Goal: Transaction & Acquisition: Register for event/course

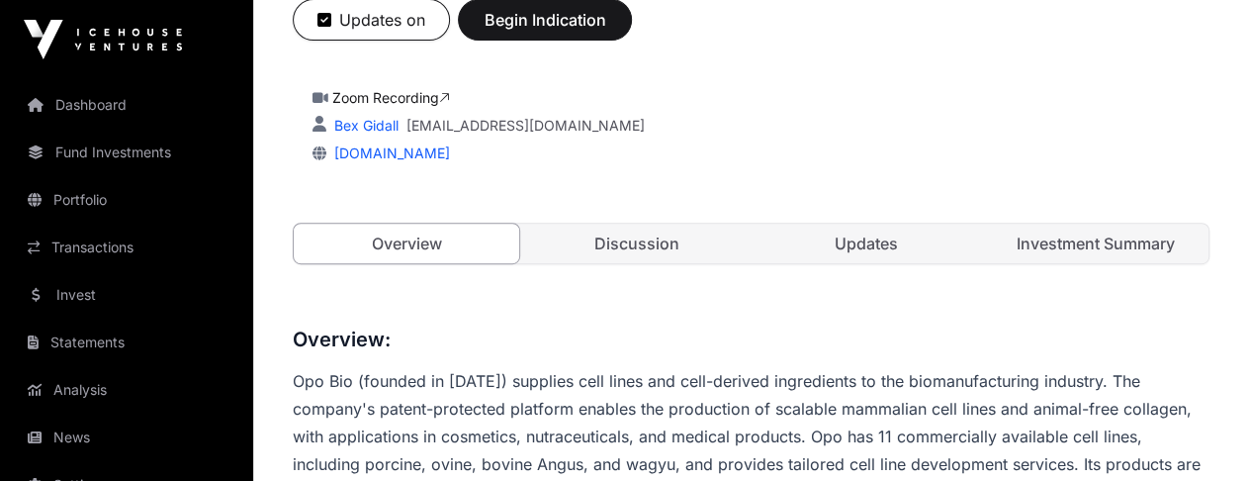
scroll to position [396, 0]
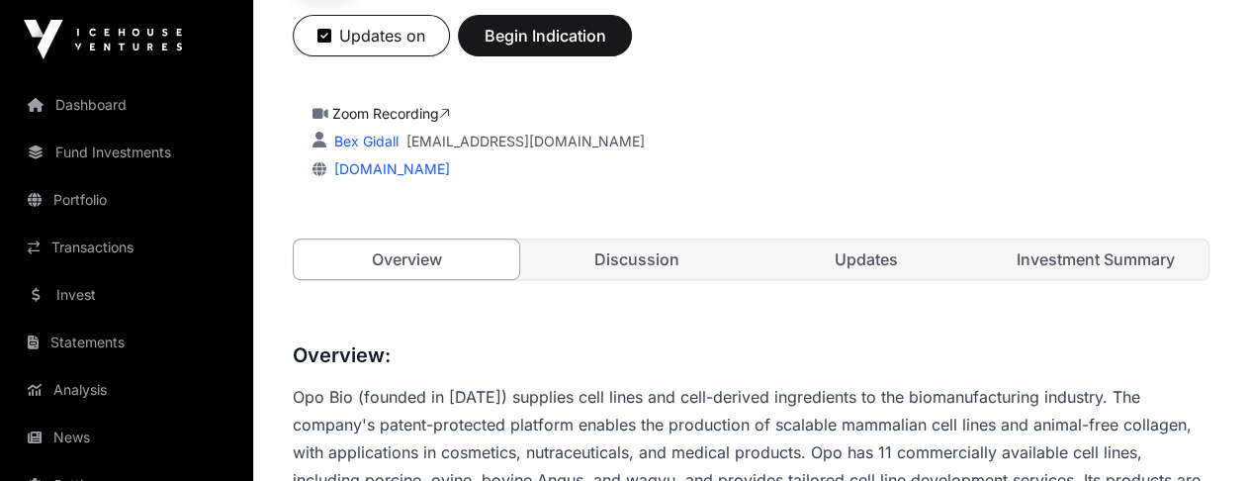
click at [657, 259] on link "Discussion" at bounding box center [635, 259] width 225 height 40
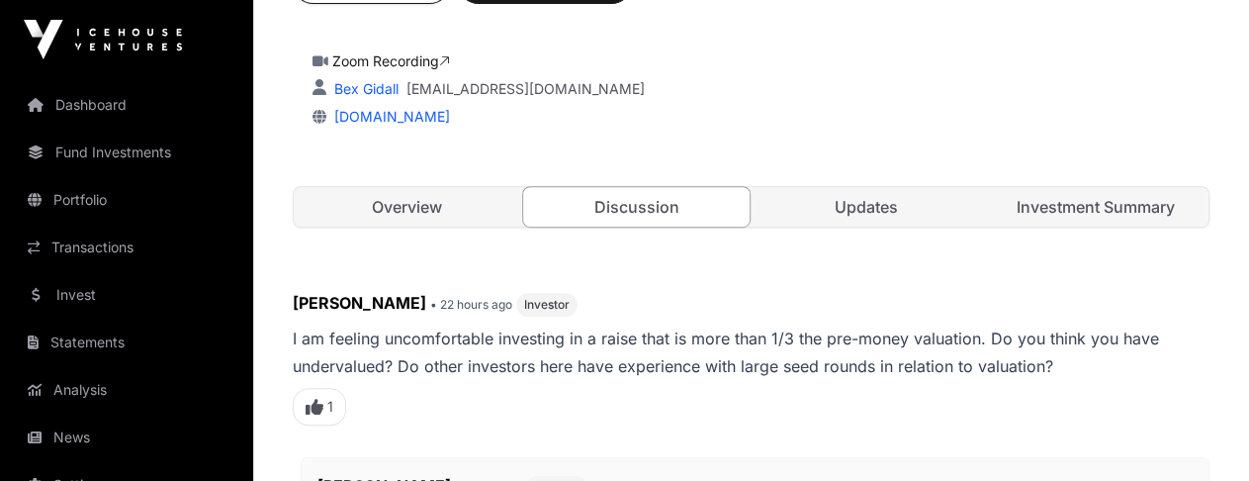
scroll to position [198, 0]
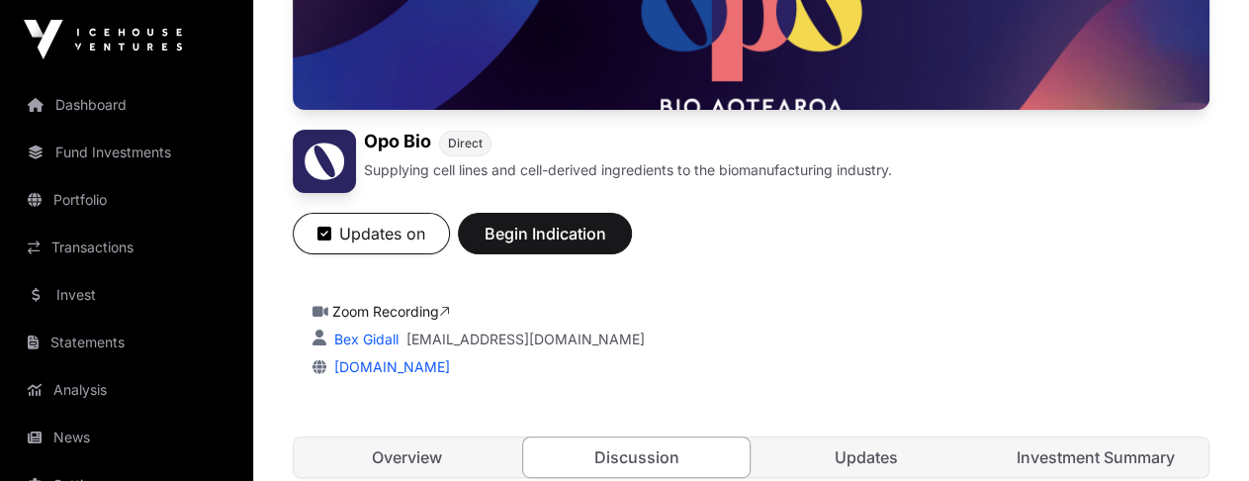
click at [427, 447] on link "Overview" at bounding box center [406, 457] width 225 height 40
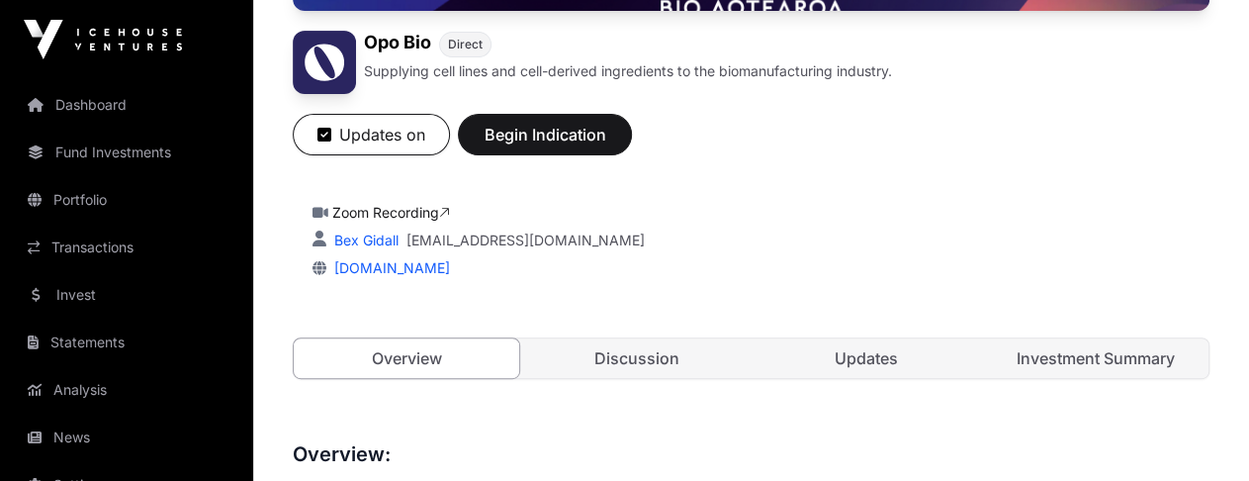
click at [863, 355] on link "Updates" at bounding box center [865, 358] width 225 height 40
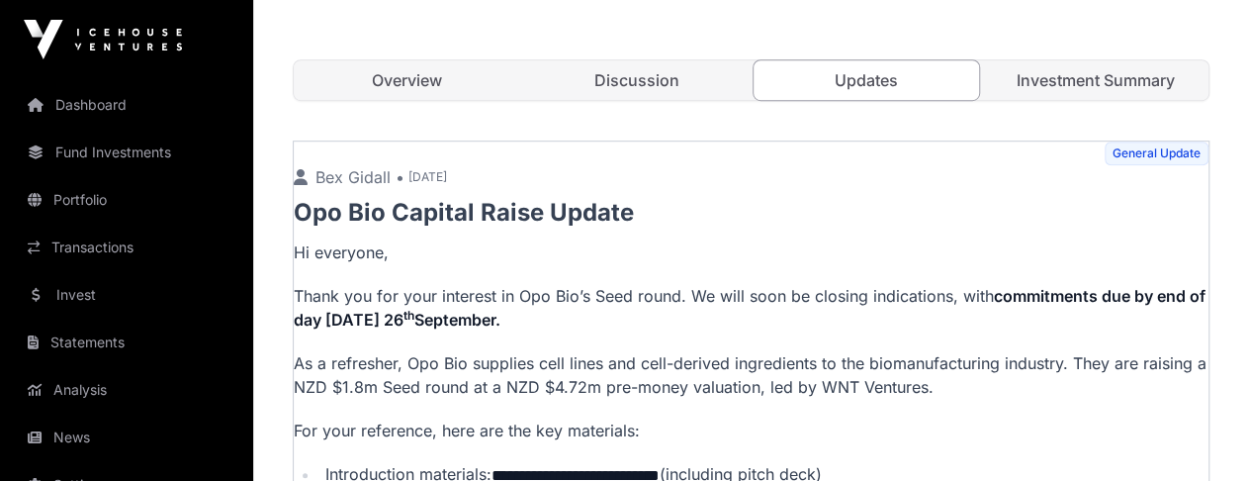
scroll to position [396, 0]
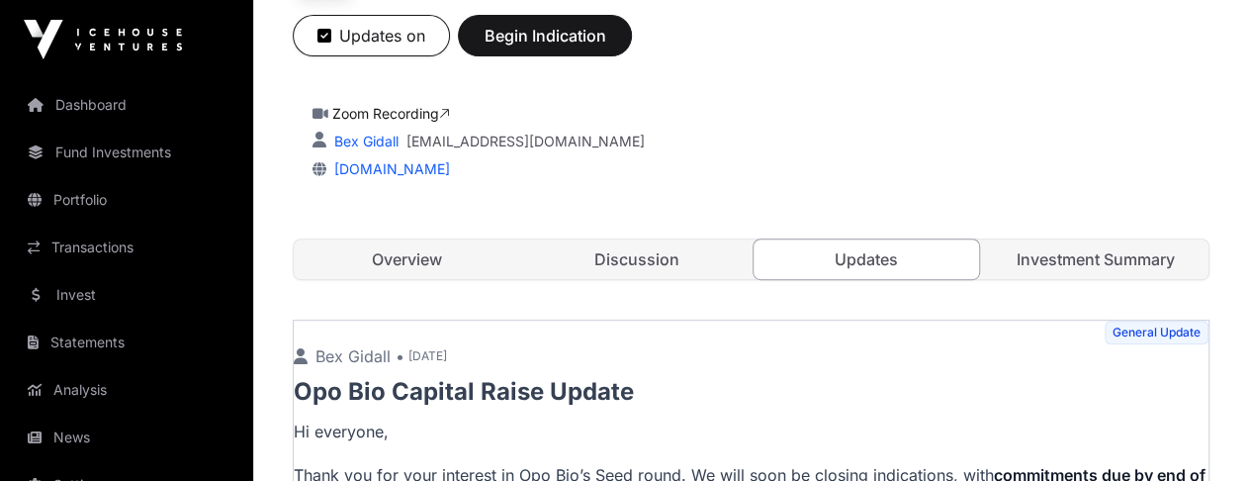
click at [1080, 243] on link "Investment Summary" at bounding box center [1095, 259] width 225 height 40
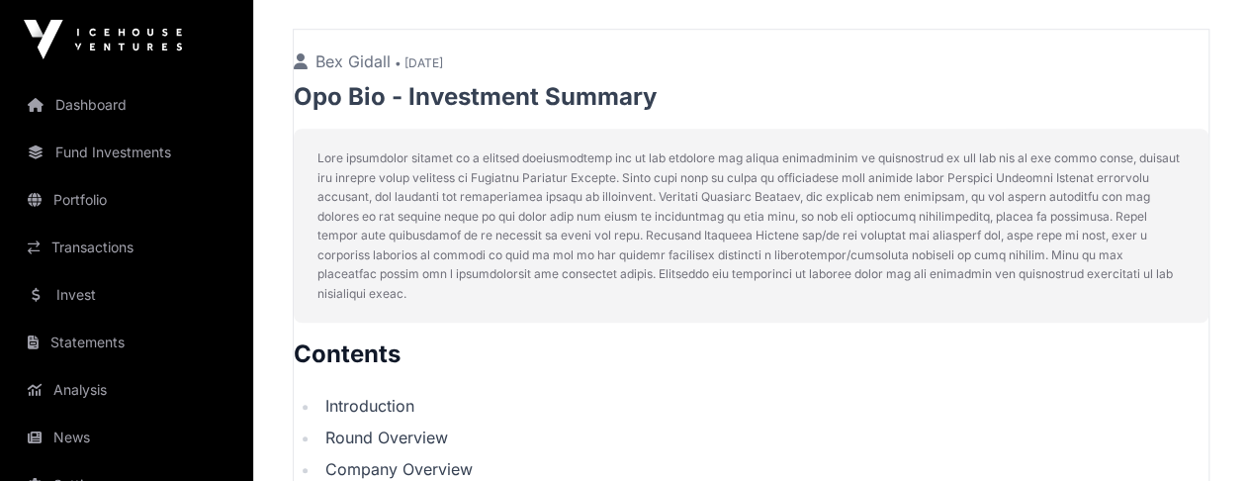
scroll to position [633, 0]
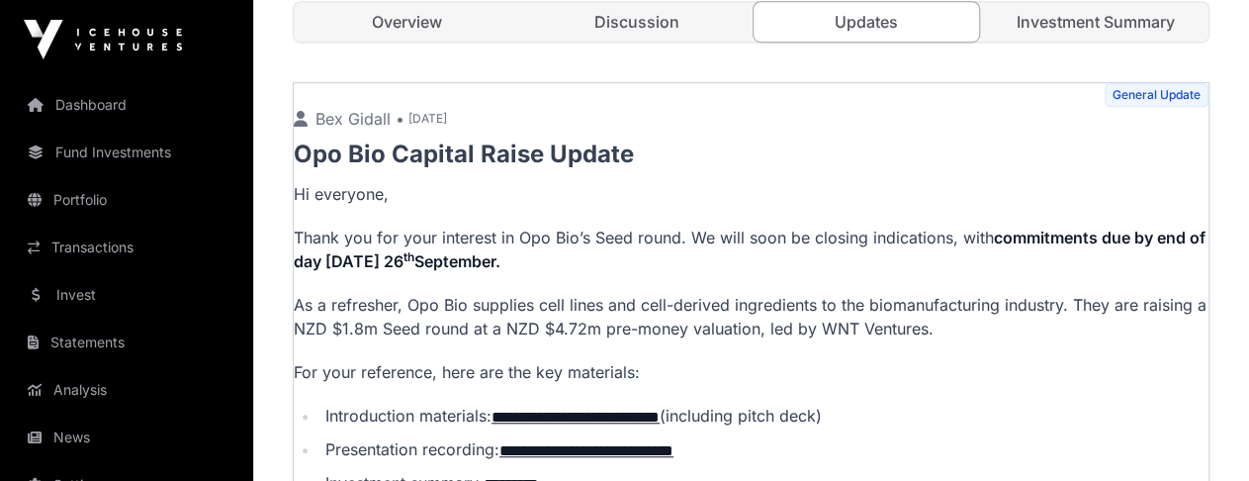
scroll to position [396, 0]
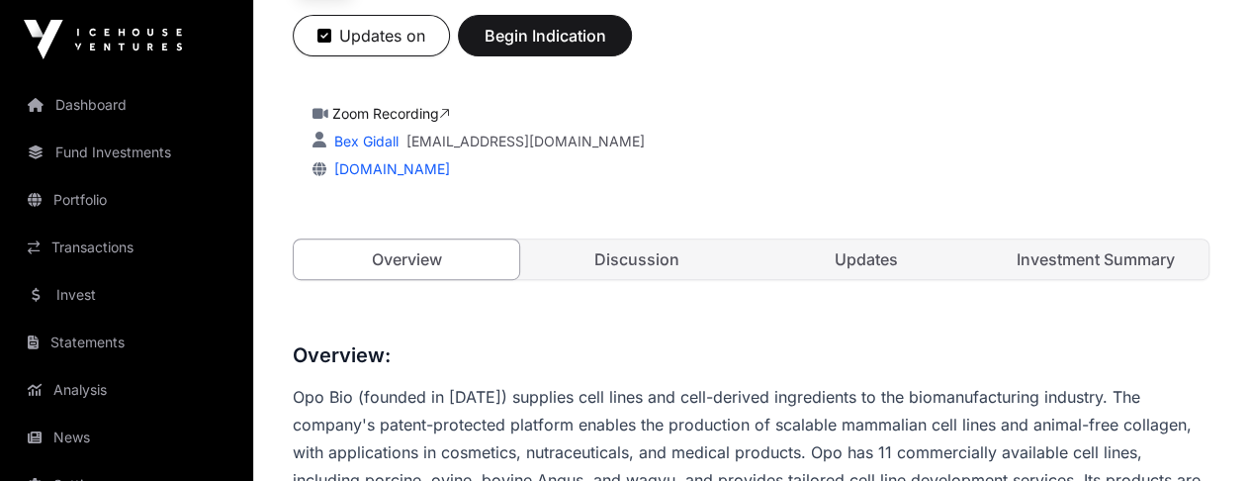
scroll to position [297, 0]
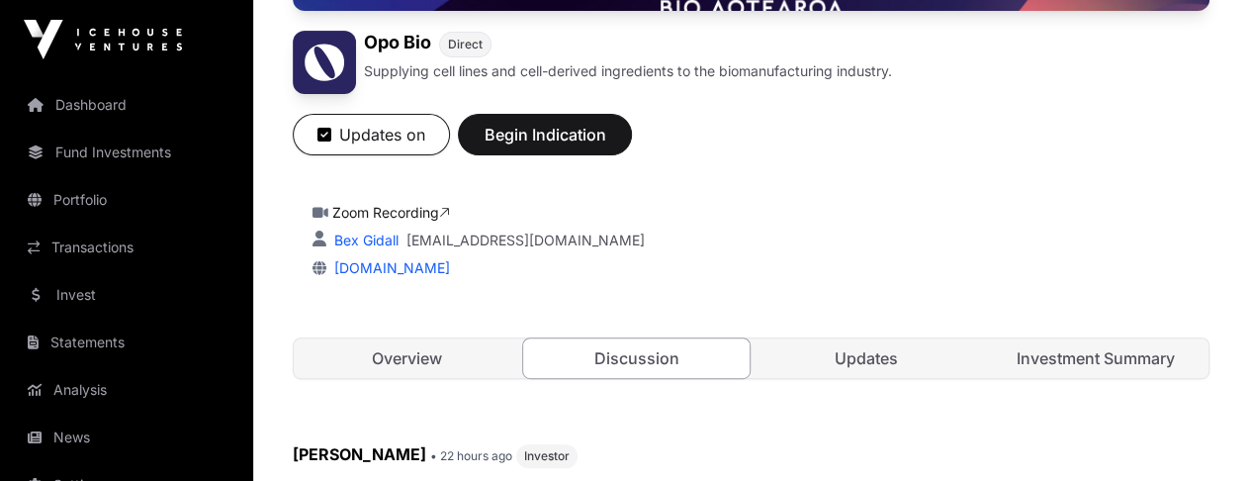
scroll to position [198, 0]
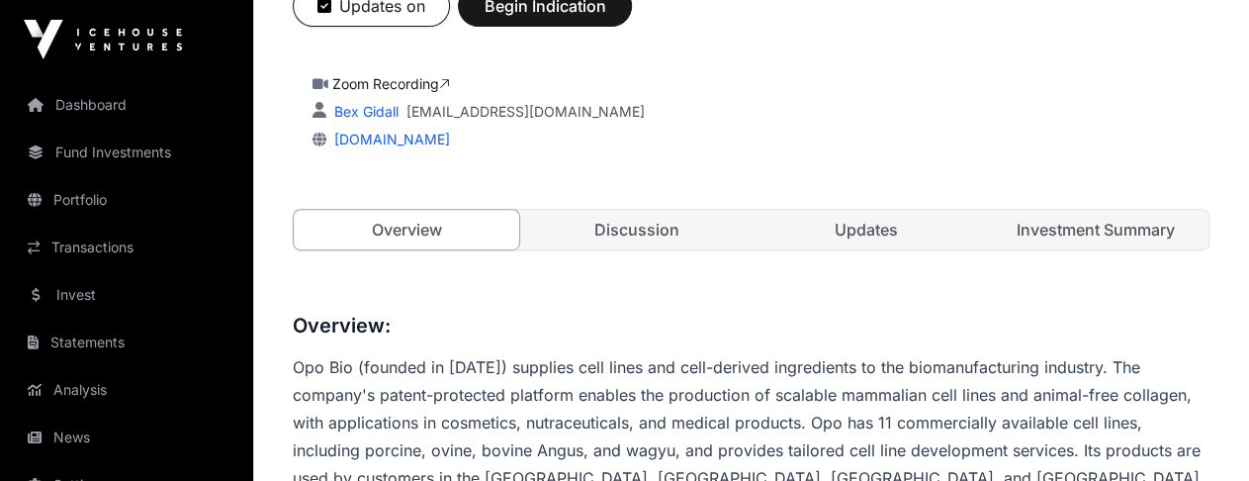
scroll to position [396, 0]
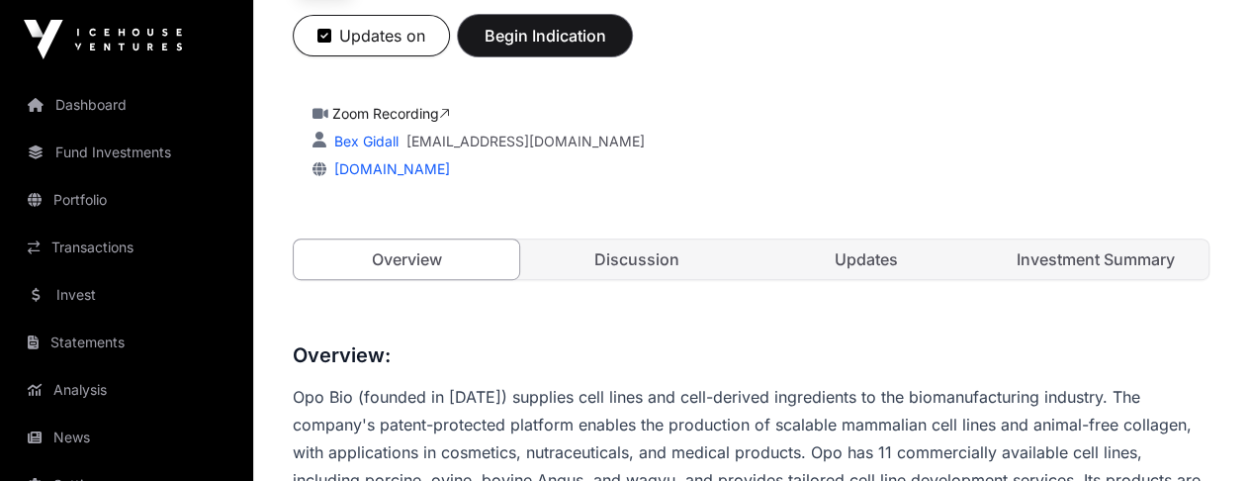
click at [522, 21] on button "Begin Indication" at bounding box center [545, 36] width 174 height 42
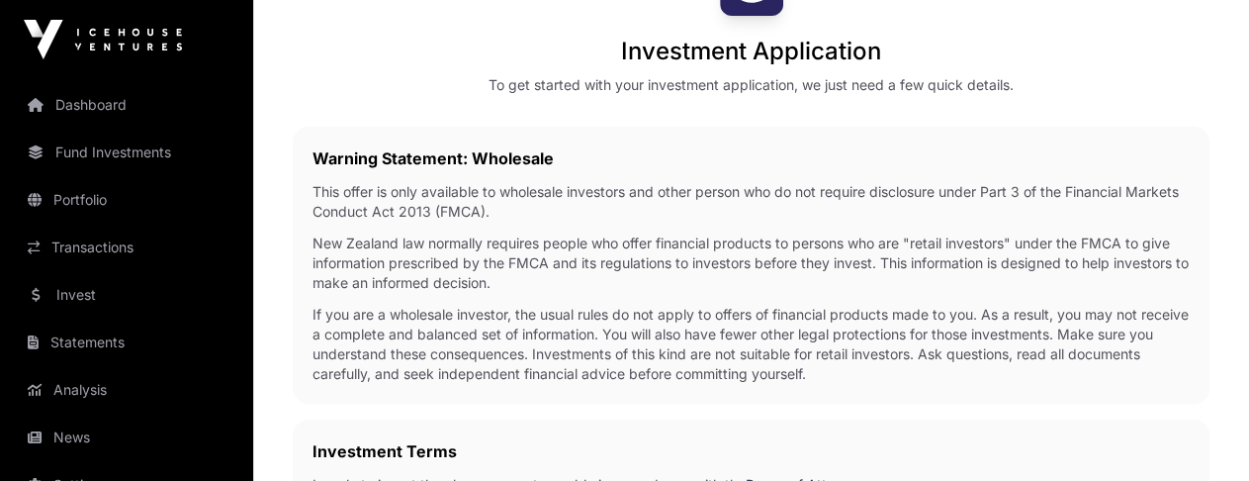
scroll to position [593, 0]
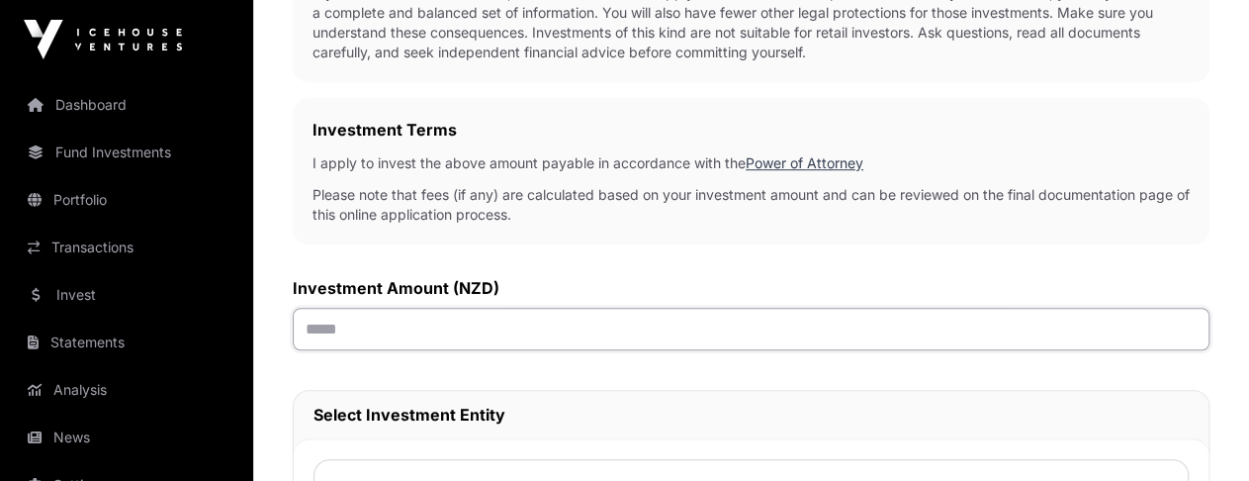
click at [399, 308] on input "text" at bounding box center [751, 329] width 917 height 43
type input "******"
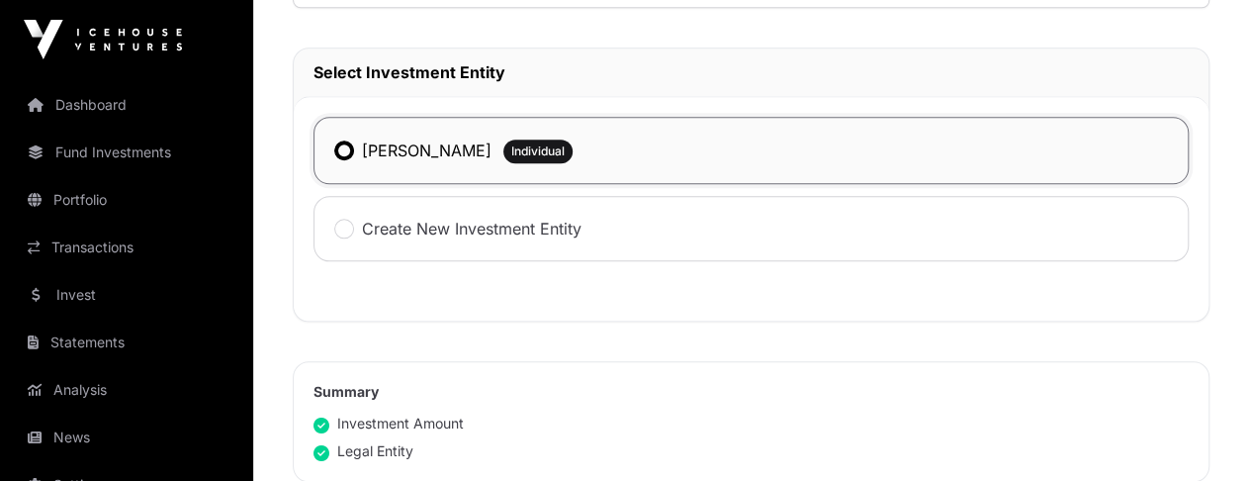
scroll to position [1042, 0]
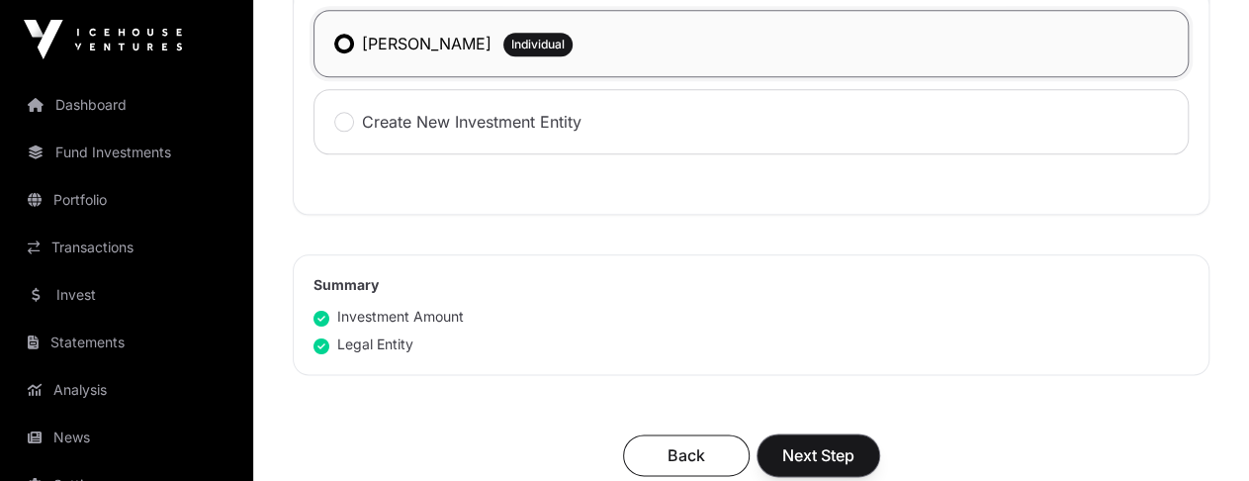
click at [817, 446] on span "Next Step" at bounding box center [818, 455] width 72 height 24
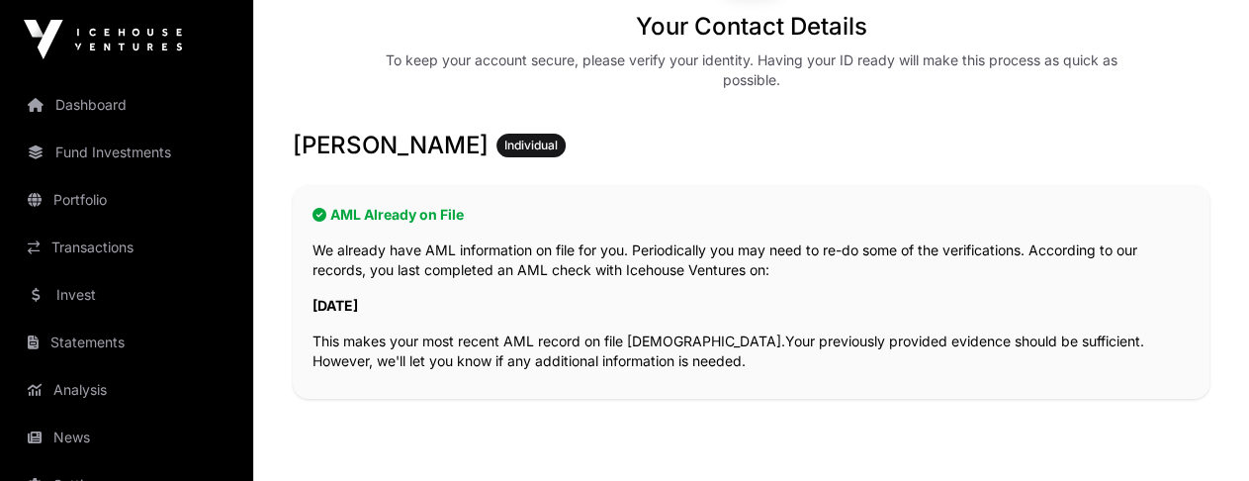
scroll to position [396, 0]
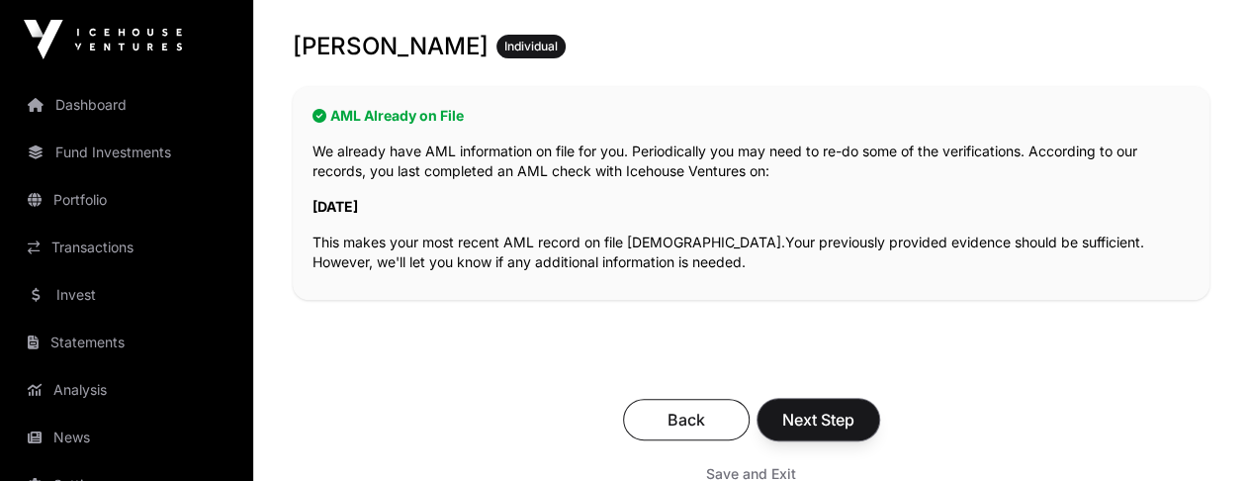
click at [824, 414] on span "Next Step" at bounding box center [818, 419] width 72 height 24
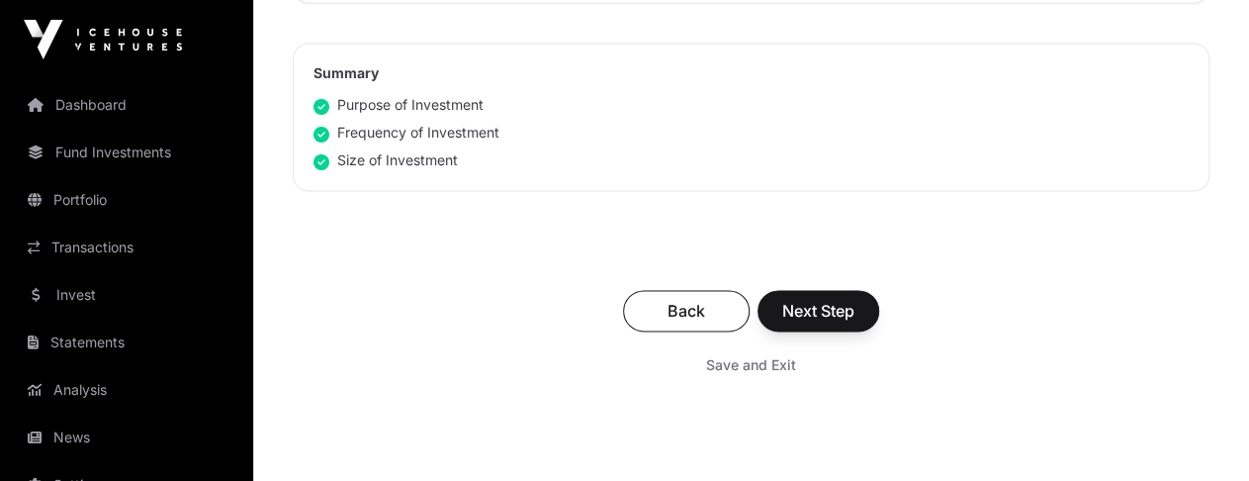
scroll to position [1384, 0]
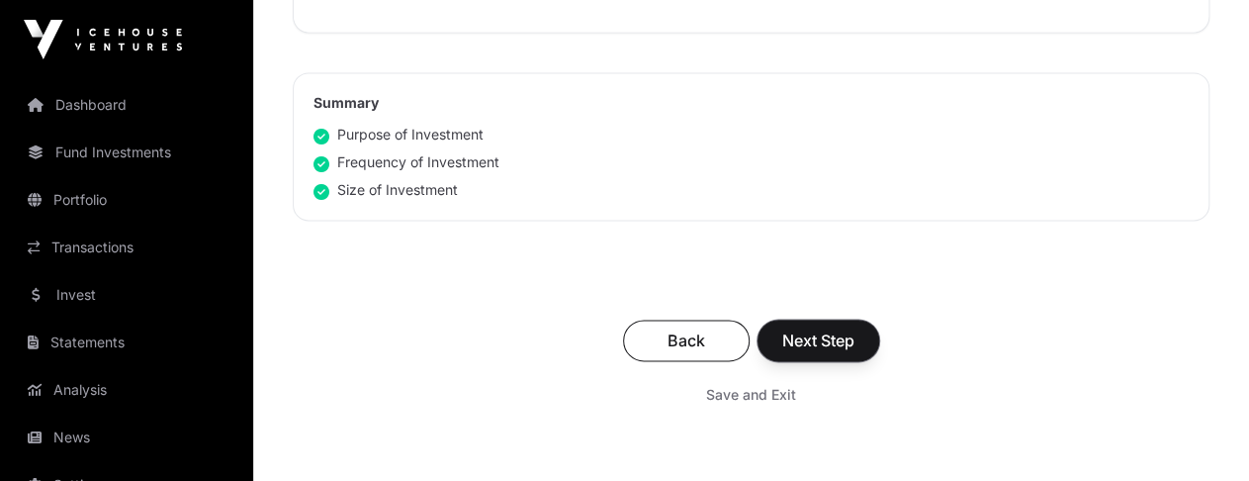
click at [807, 328] on span "Next Step" at bounding box center [818, 340] width 72 height 24
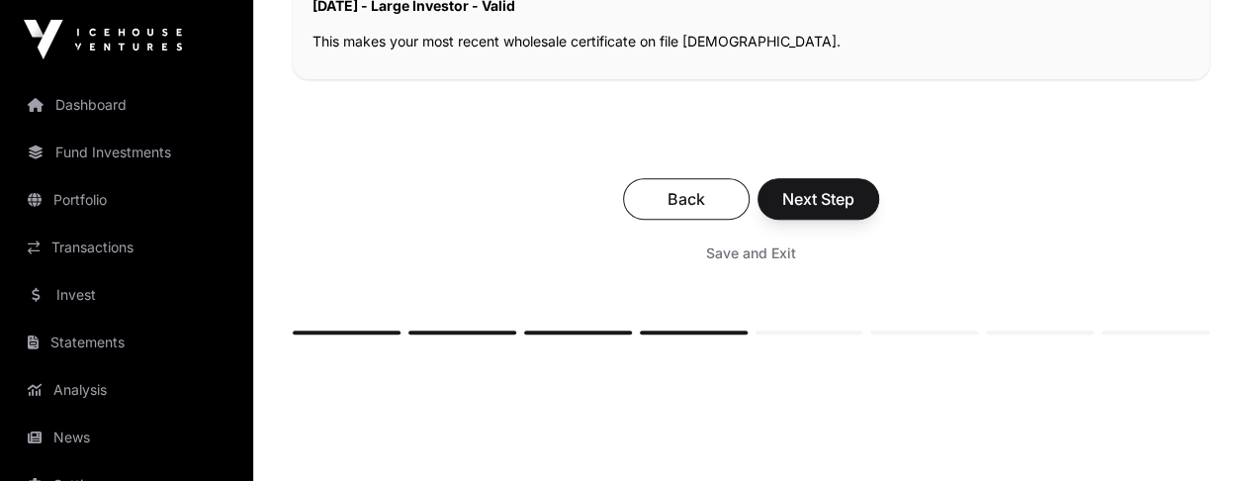
scroll to position [692, 0]
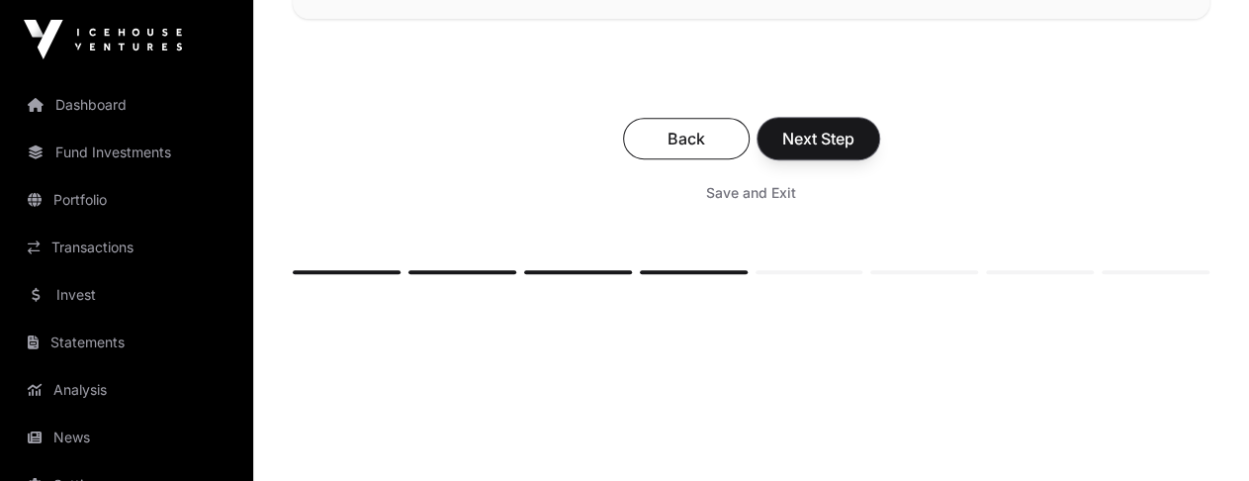
click at [810, 135] on span "Next Step" at bounding box center [818, 139] width 72 height 24
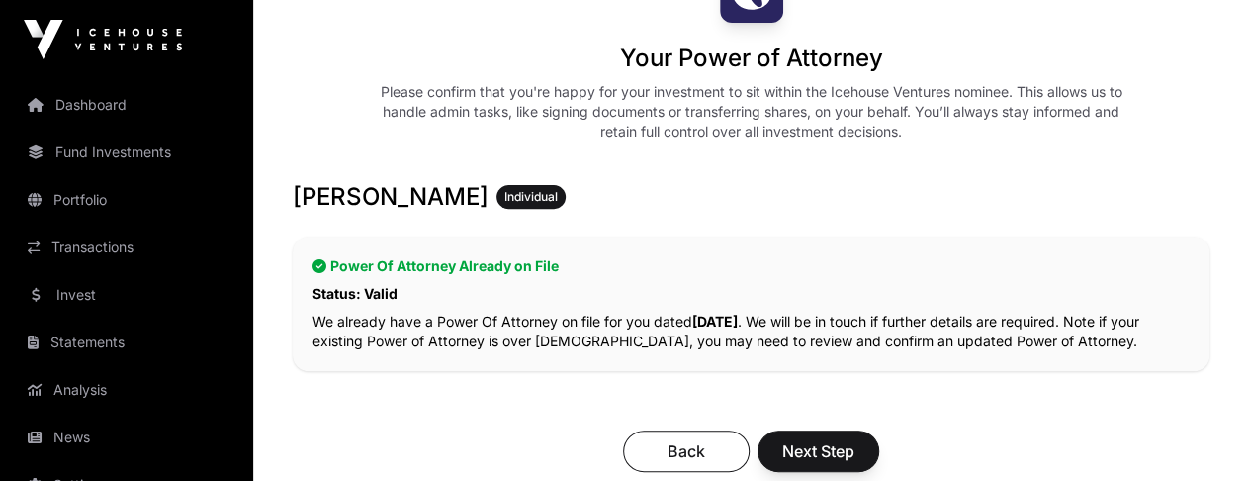
scroll to position [396, 0]
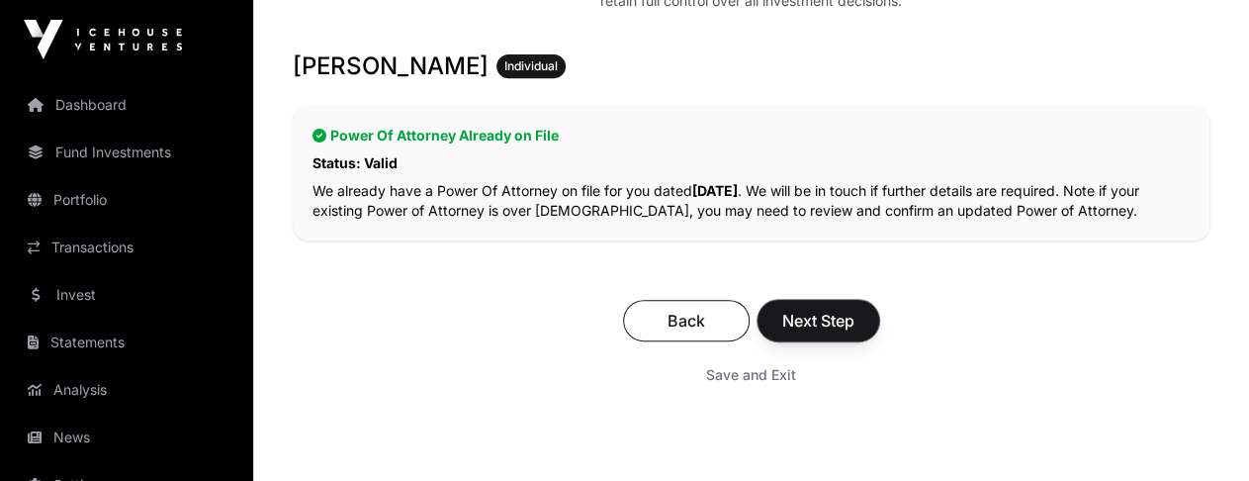
click at [831, 320] on span "Next Step" at bounding box center [818, 321] width 72 height 24
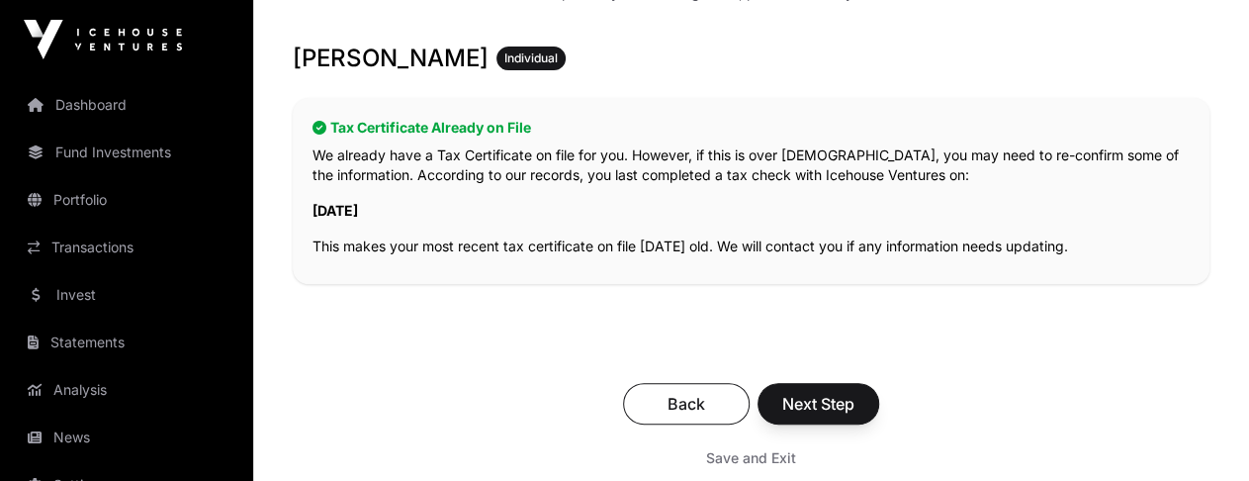
scroll to position [396, 0]
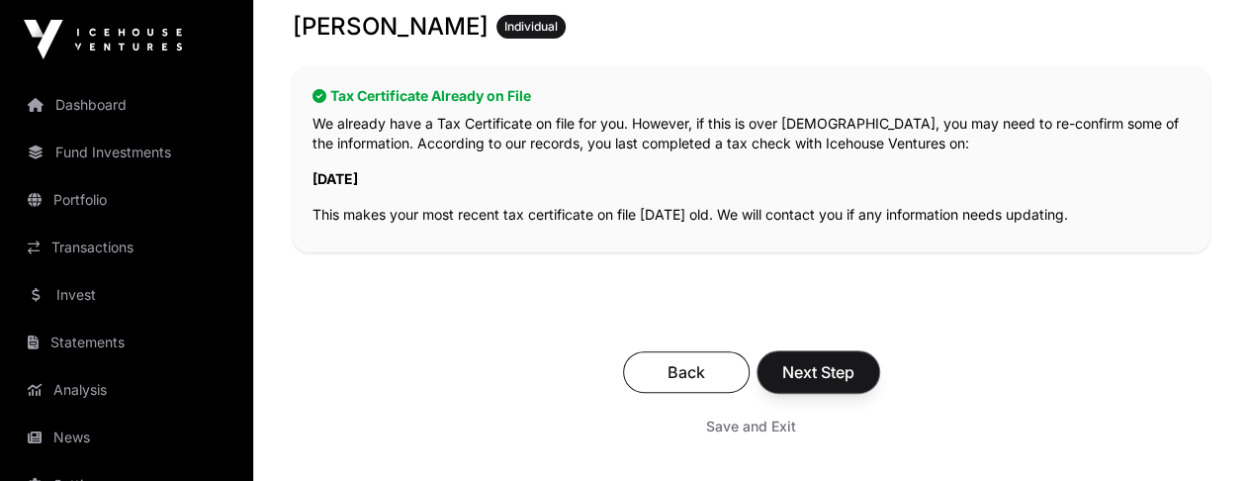
click at [804, 369] on span "Next Step" at bounding box center [818, 372] width 72 height 24
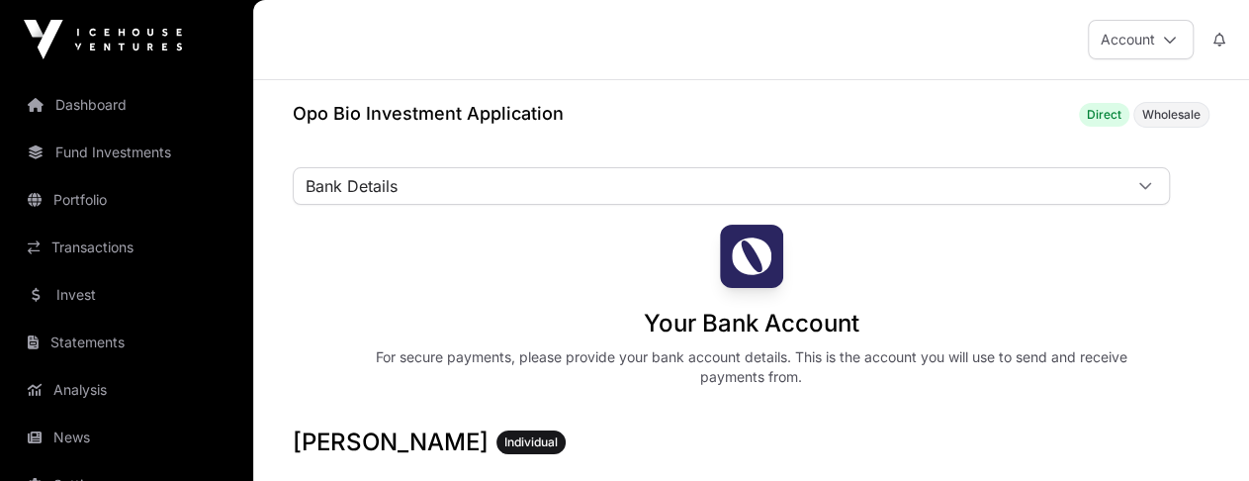
click at [1155, 179] on div at bounding box center [1144, 186] width 47 height 36
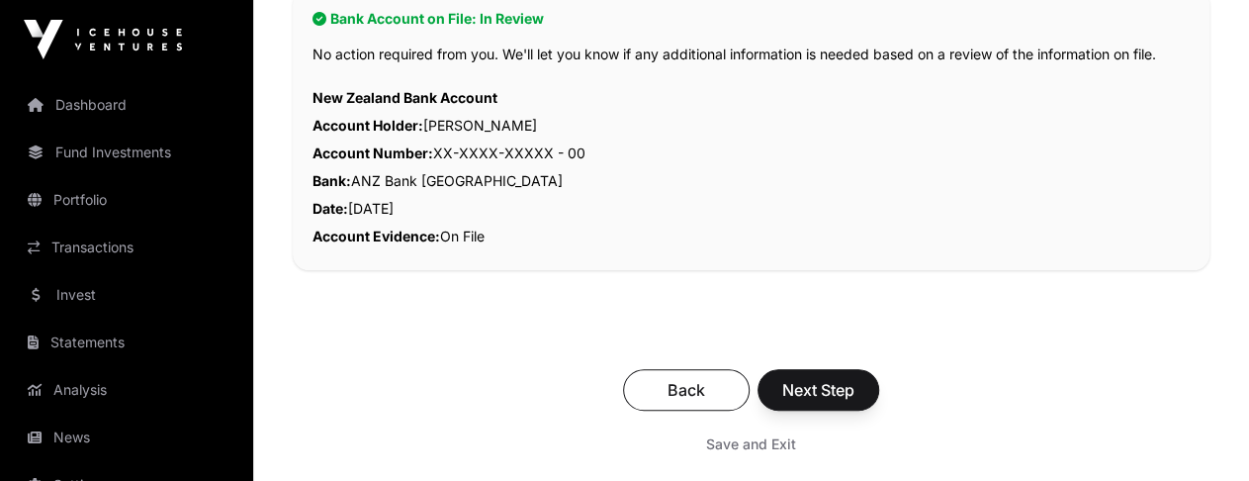
scroll to position [494, 0]
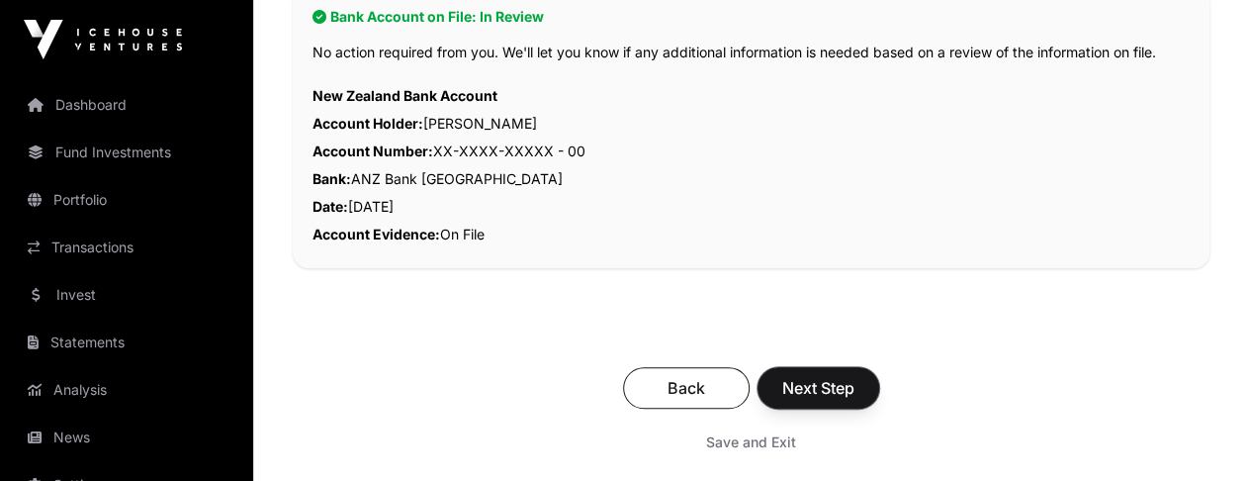
click at [807, 381] on span "Next Step" at bounding box center [818, 388] width 72 height 24
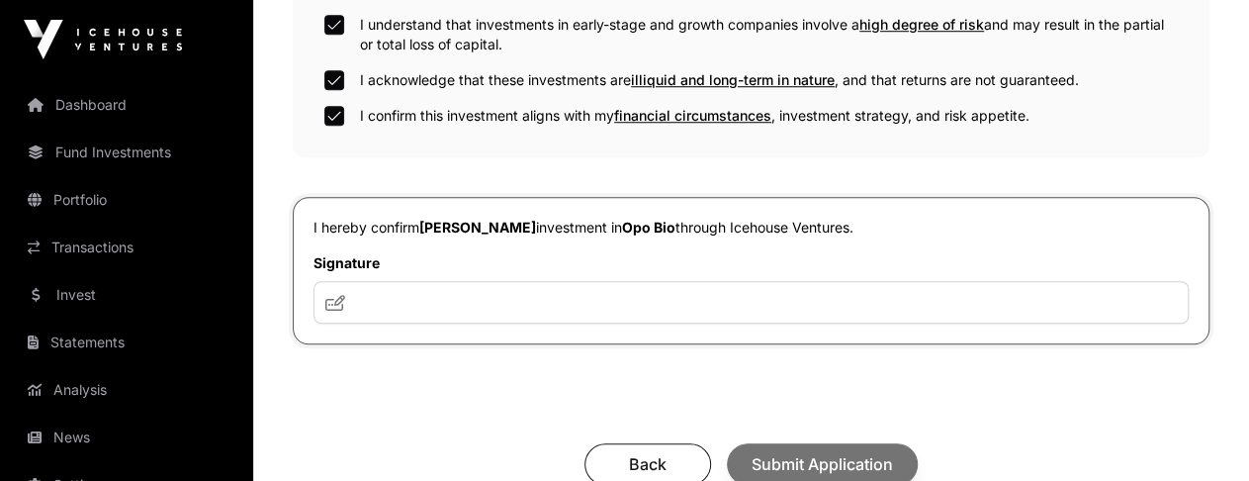
scroll to position [791, 0]
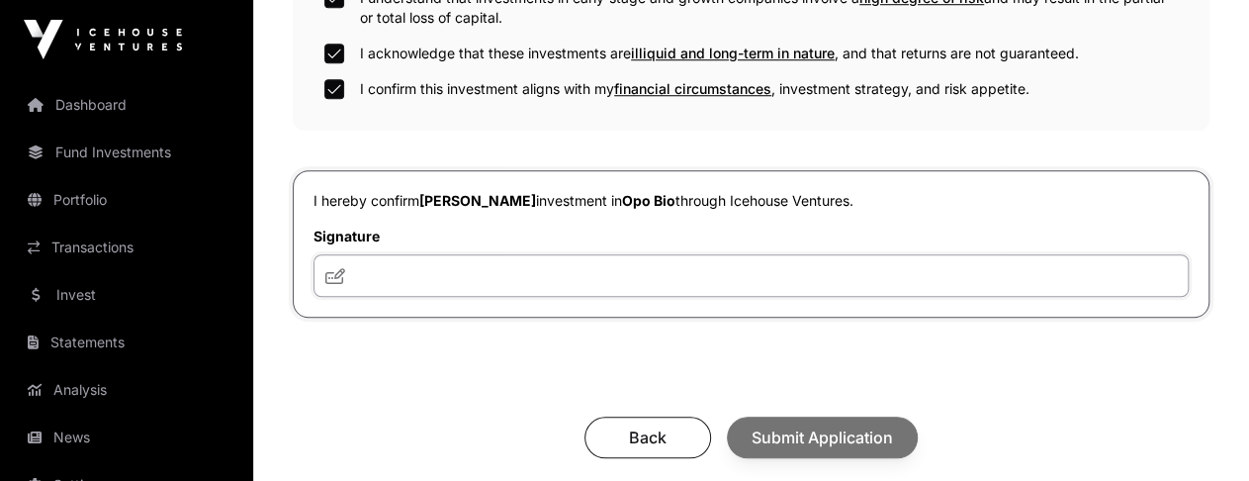
click at [548, 280] on input "text" at bounding box center [750, 275] width 875 height 43
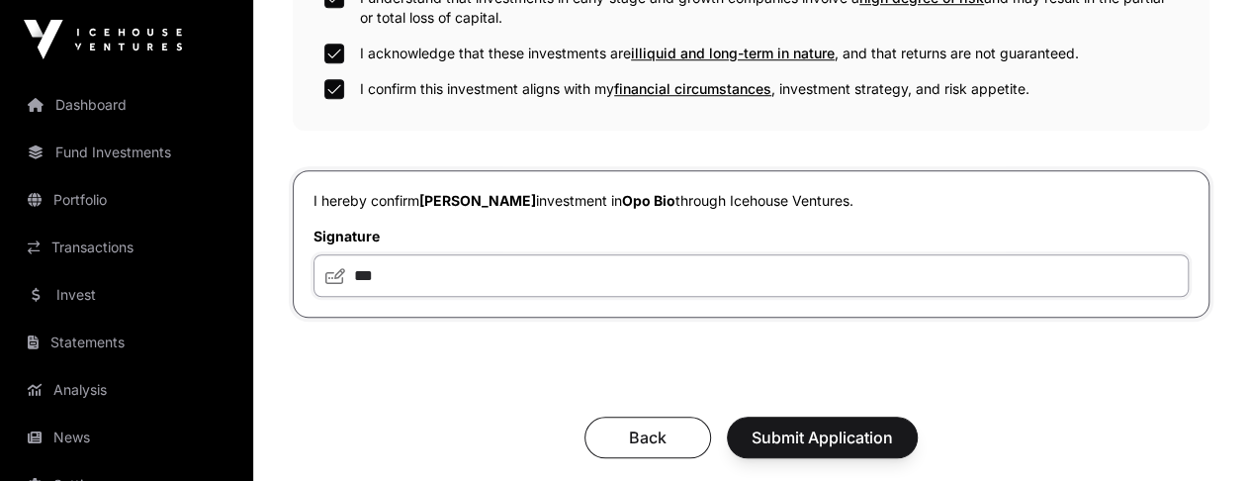
type input "***"
click at [817, 428] on span "Submit Application" at bounding box center [822, 437] width 141 height 24
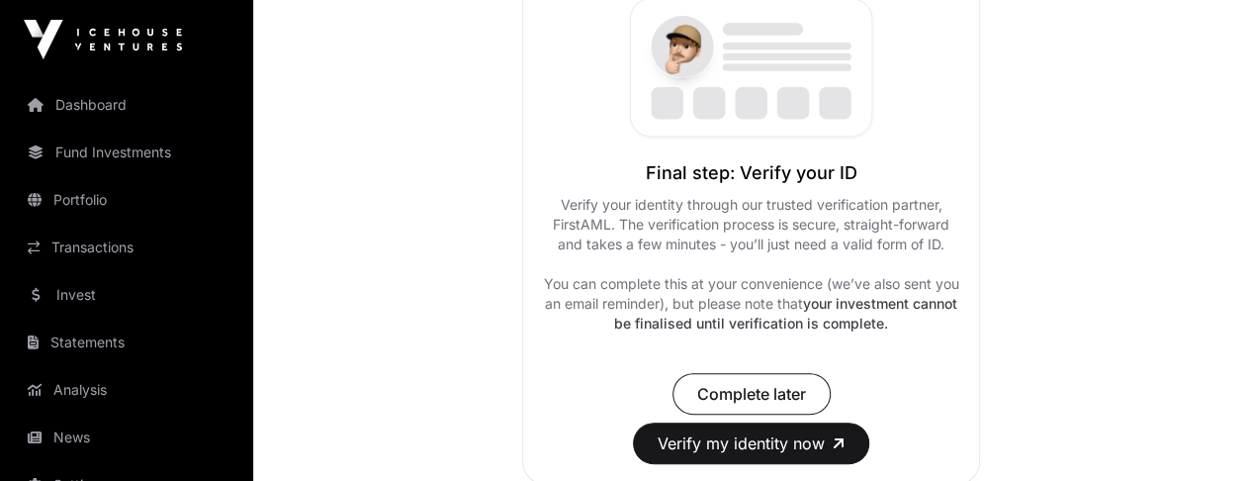
scroll to position [396, 0]
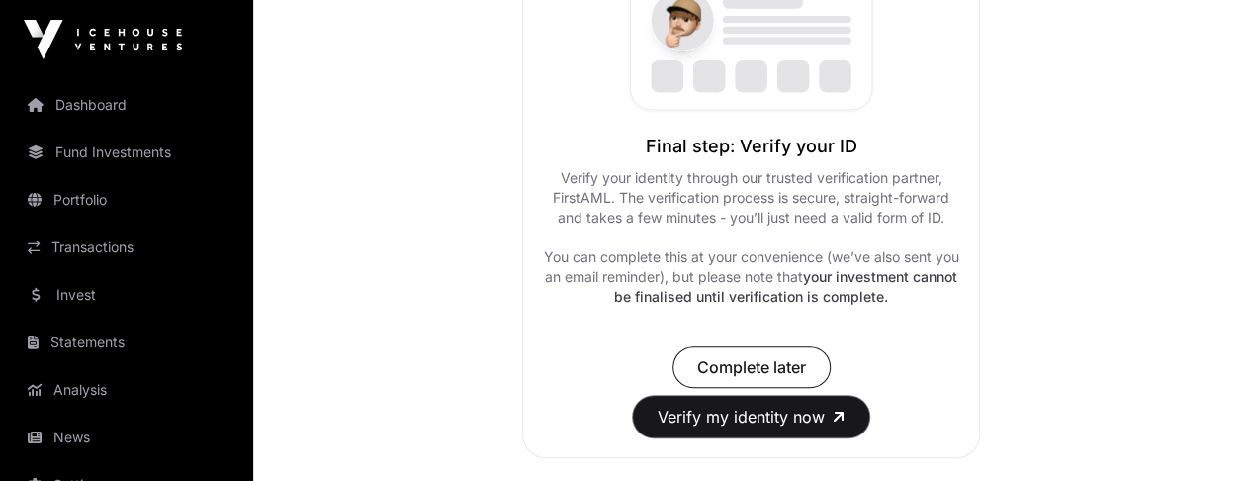
click at [767, 416] on button "Verify my identity now" at bounding box center [751, 417] width 236 height 42
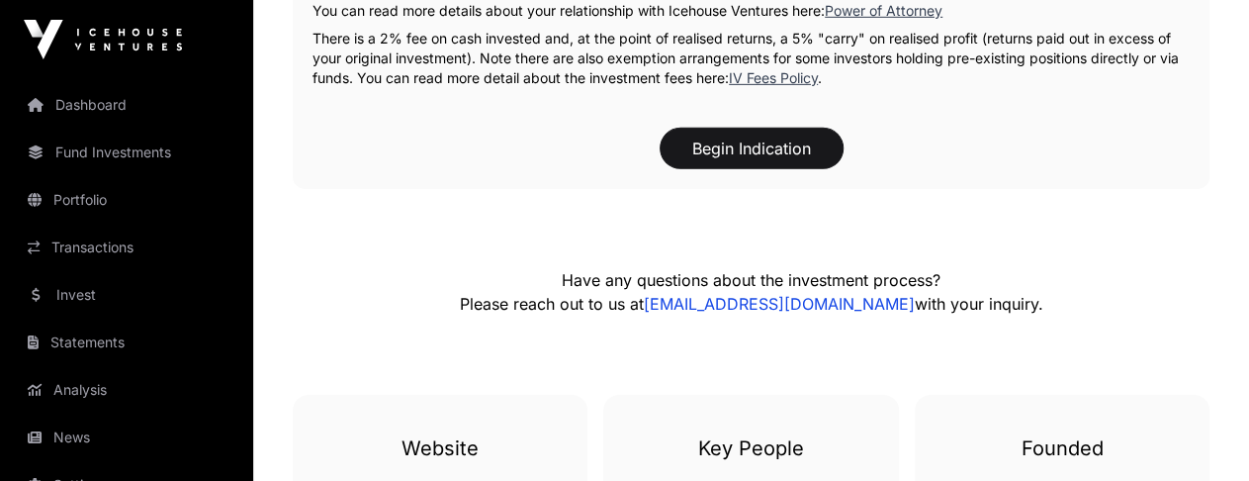
scroll to position [3065, 0]
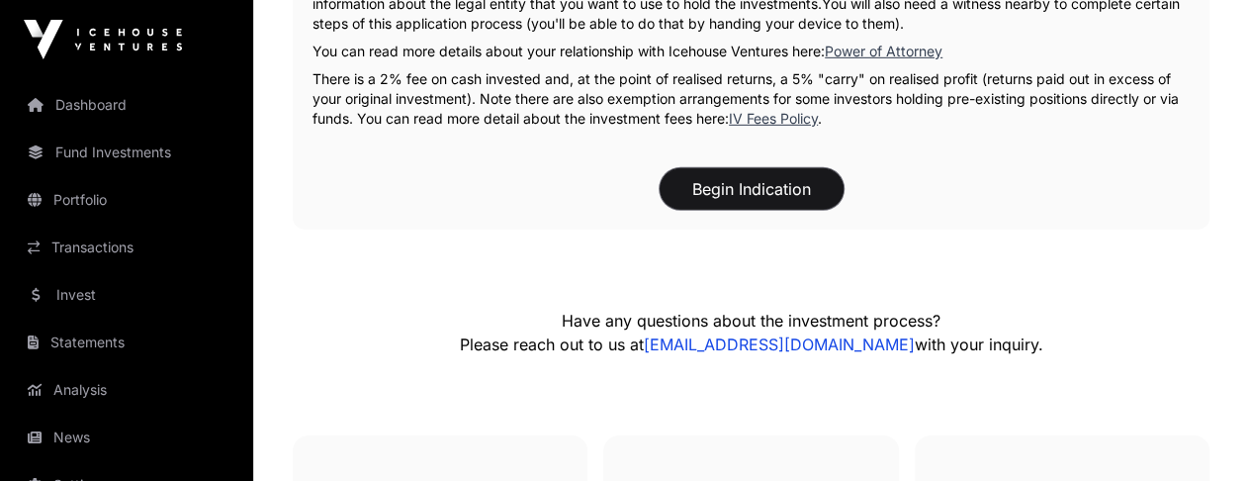
click at [735, 183] on button "Begin Indication" at bounding box center [752, 189] width 184 height 42
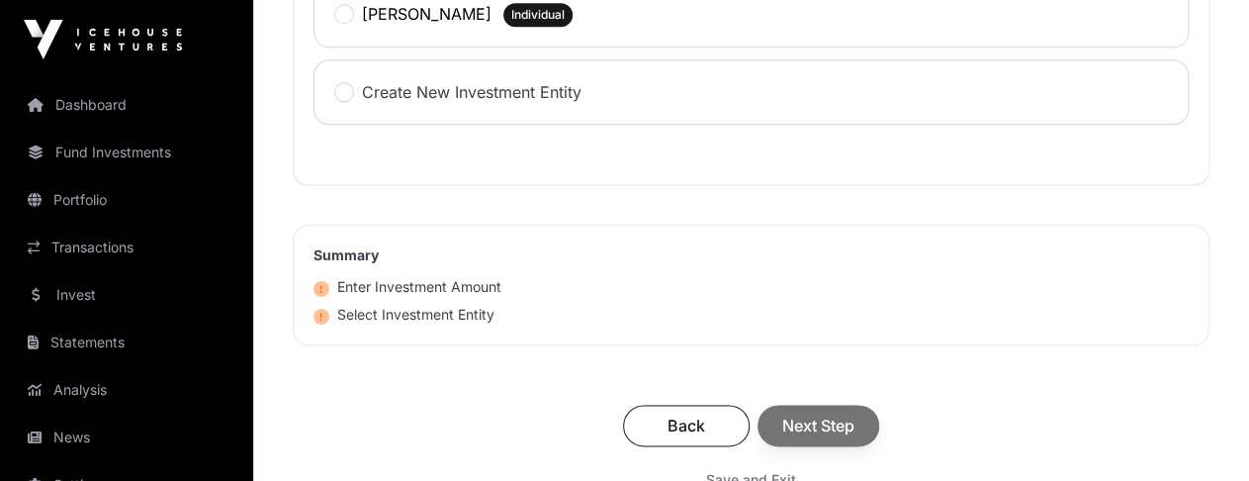
scroll to position [997, 0]
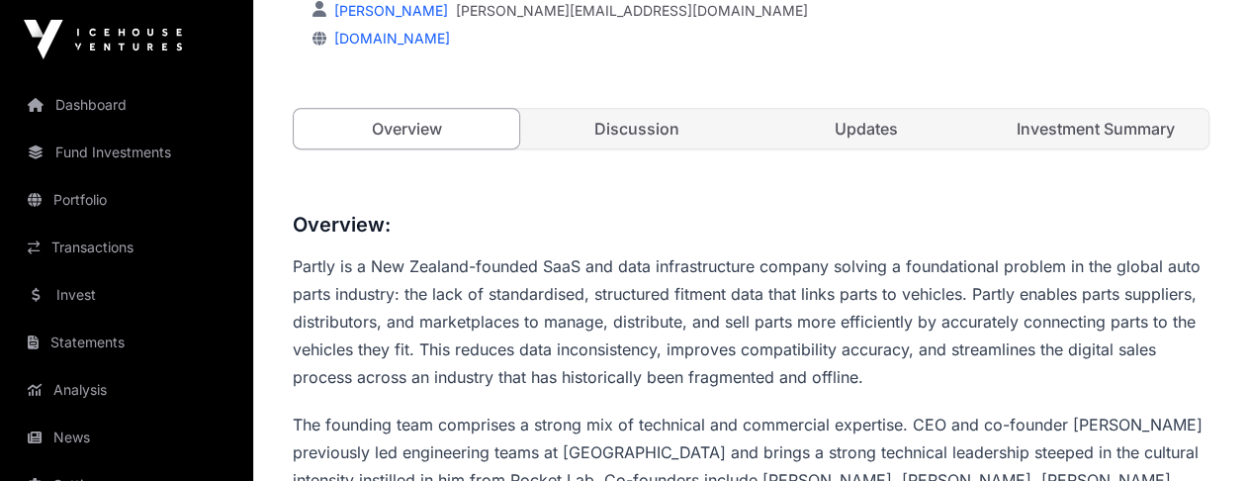
scroll to position [297, 0]
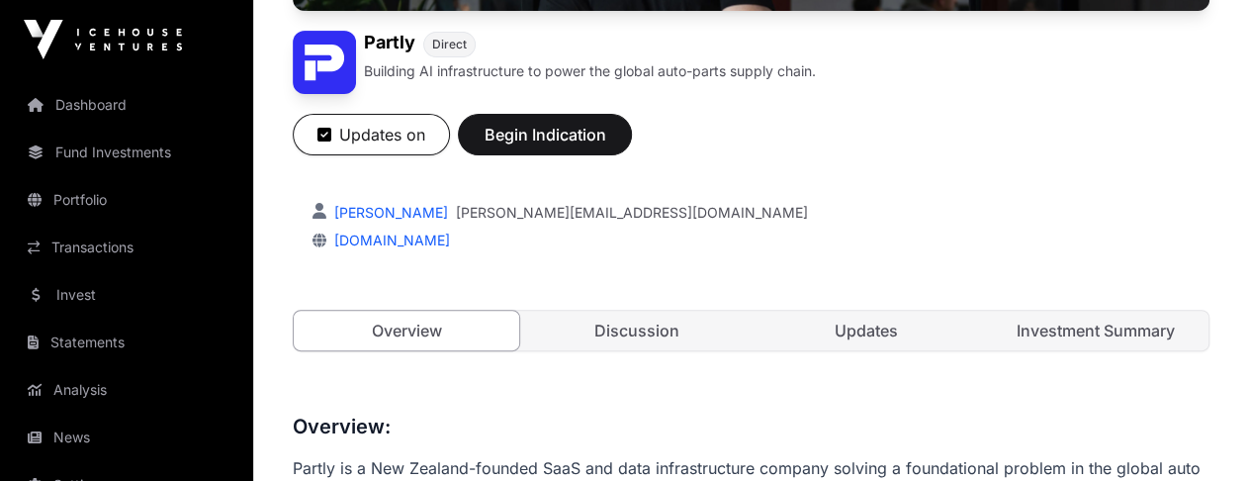
click at [640, 329] on link "Discussion" at bounding box center [635, 330] width 225 height 40
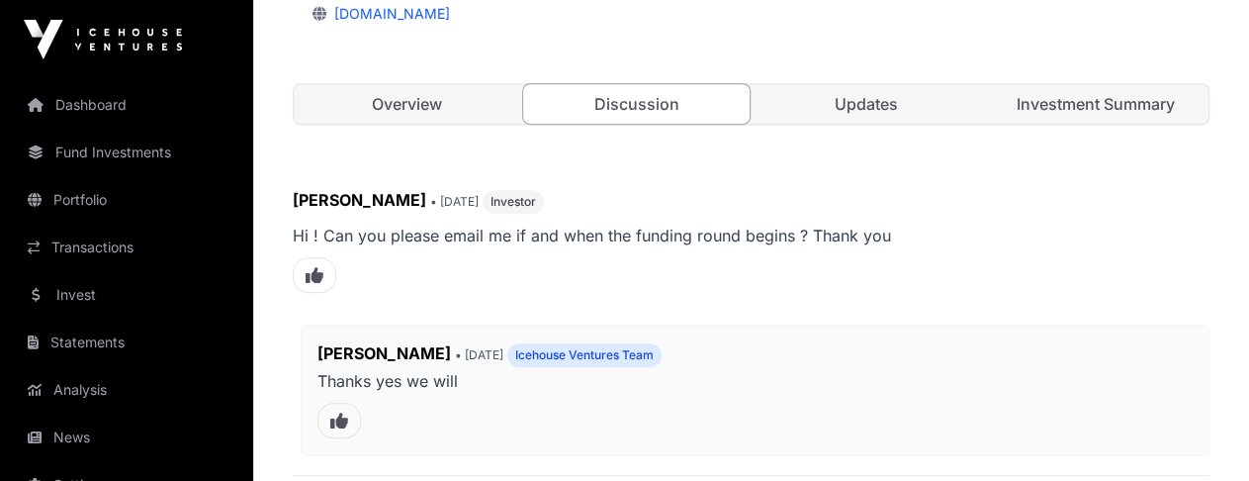
scroll to position [494, 0]
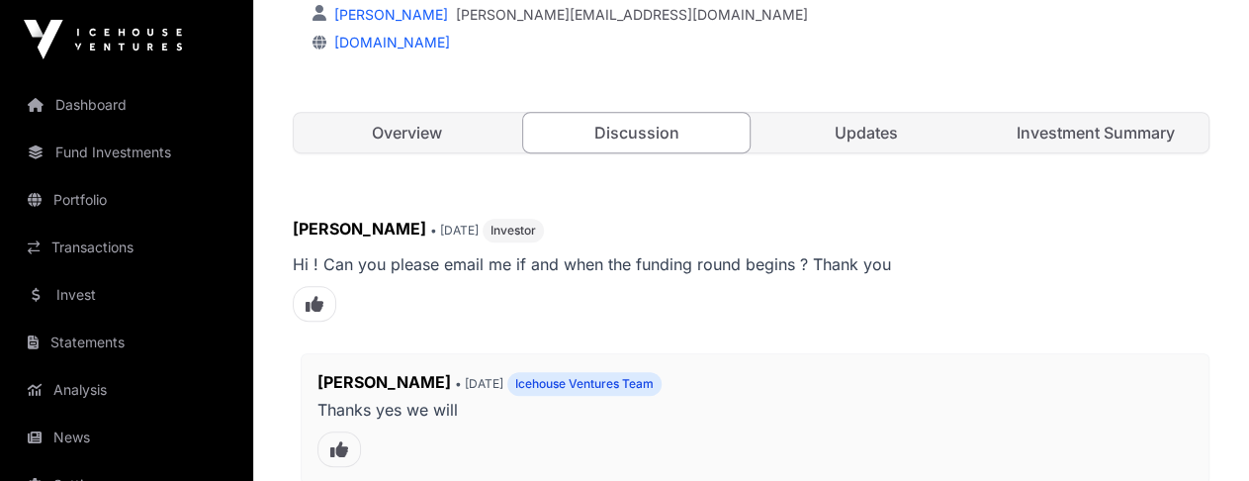
click at [872, 136] on link "Updates" at bounding box center [865, 133] width 225 height 40
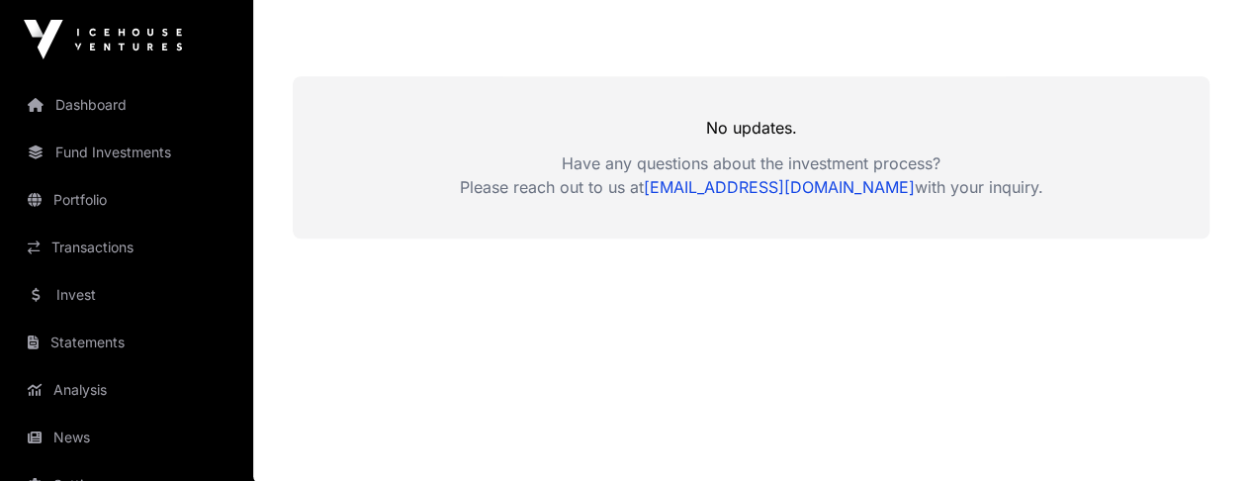
scroll to position [354, 0]
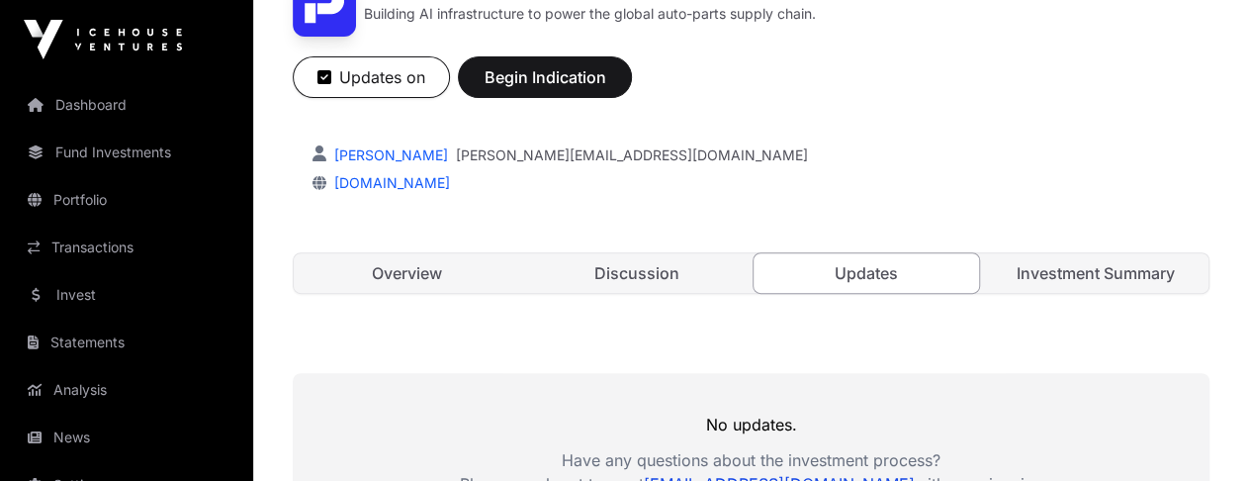
click at [1096, 268] on link "Investment Summary" at bounding box center [1095, 273] width 225 height 40
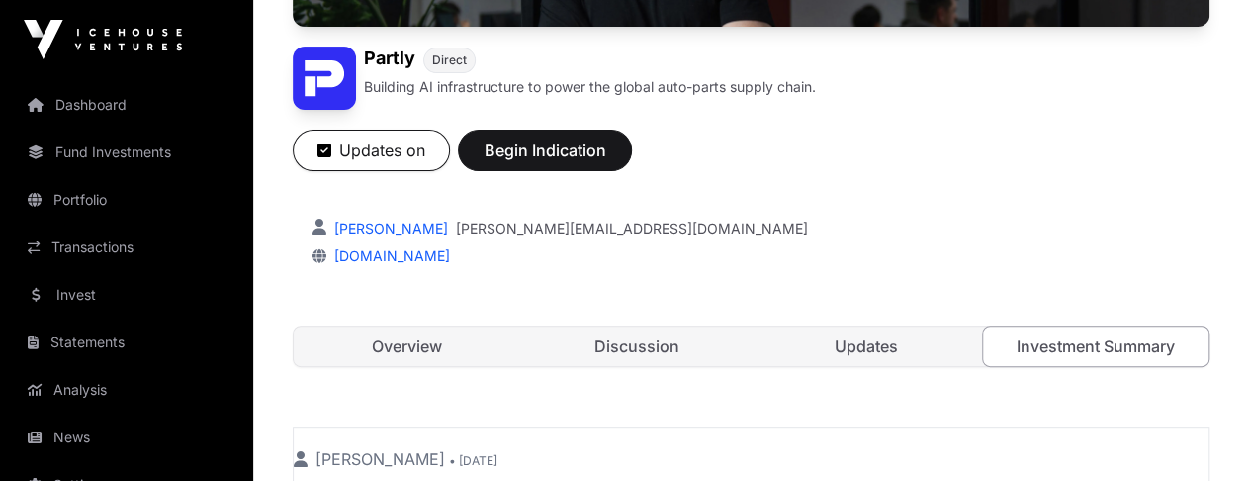
scroll to position [278, 0]
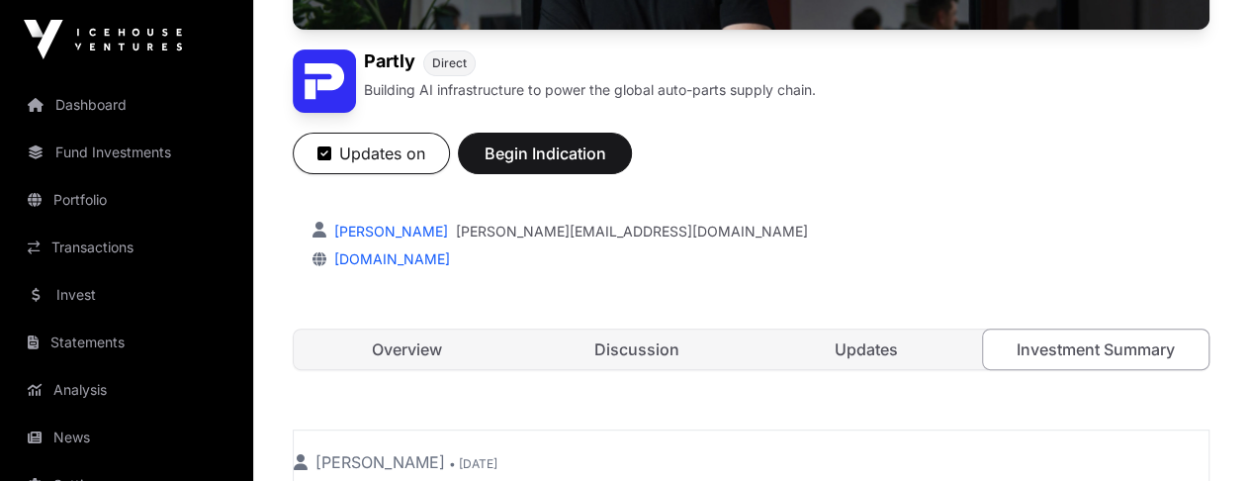
click at [613, 347] on link "Discussion" at bounding box center [635, 349] width 225 height 40
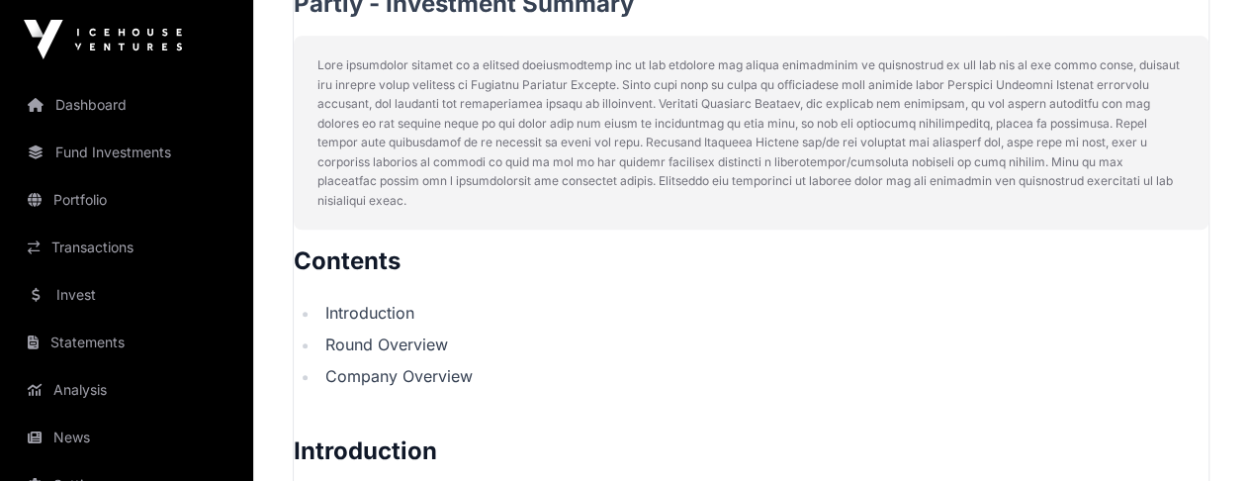
scroll to position [575, 0]
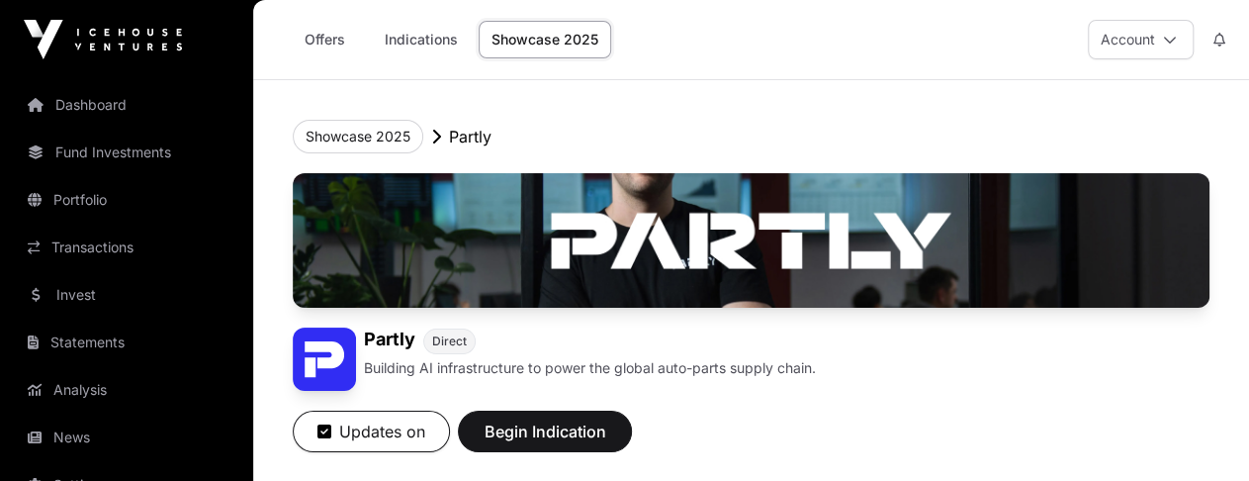
click at [310, 35] on link "Offers" at bounding box center [324, 40] width 79 height 38
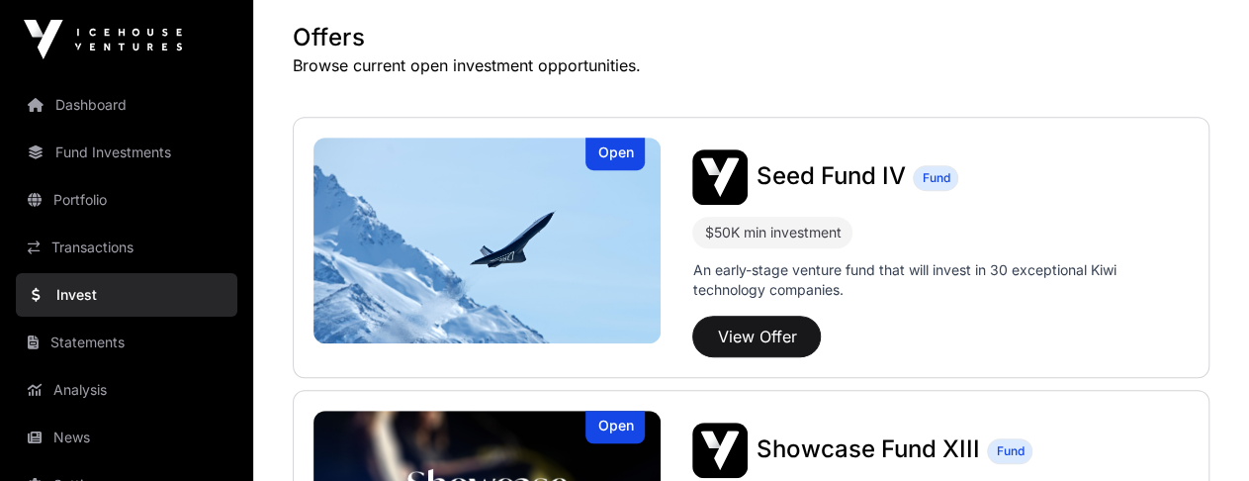
scroll to position [297, 0]
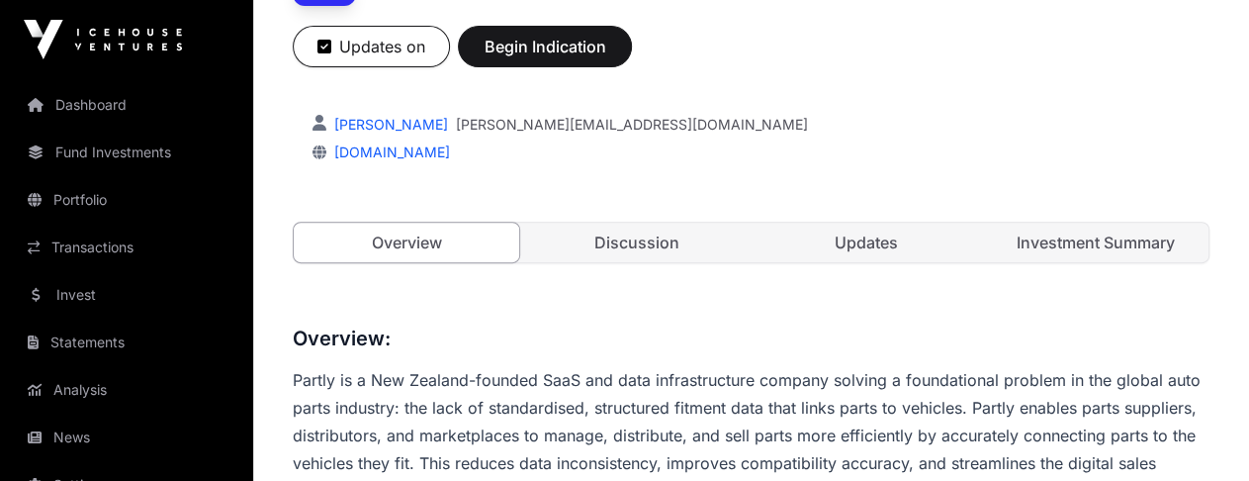
scroll to position [396, 0]
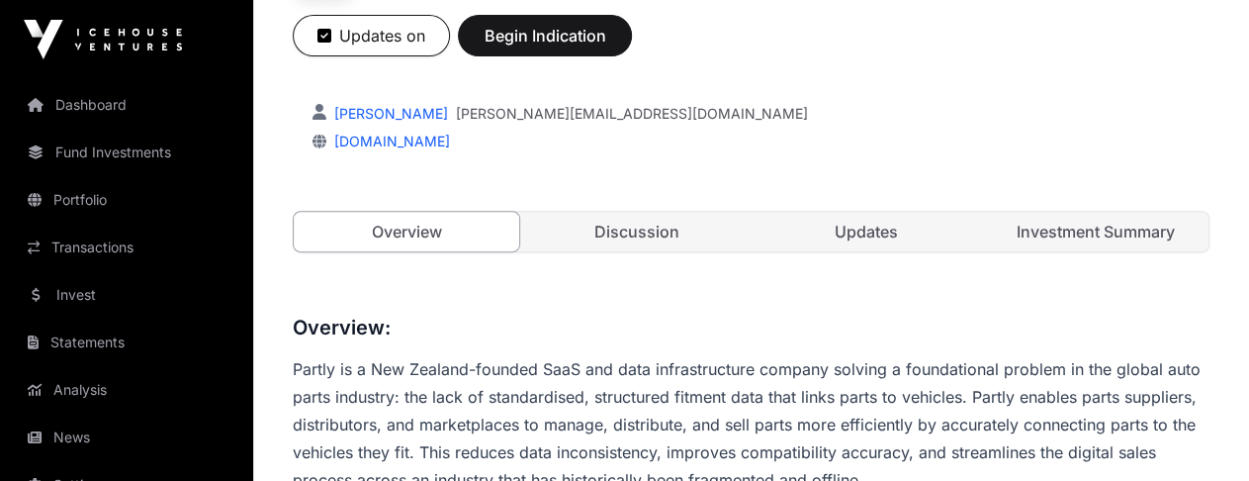
click at [872, 230] on link "Updates" at bounding box center [865, 232] width 225 height 40
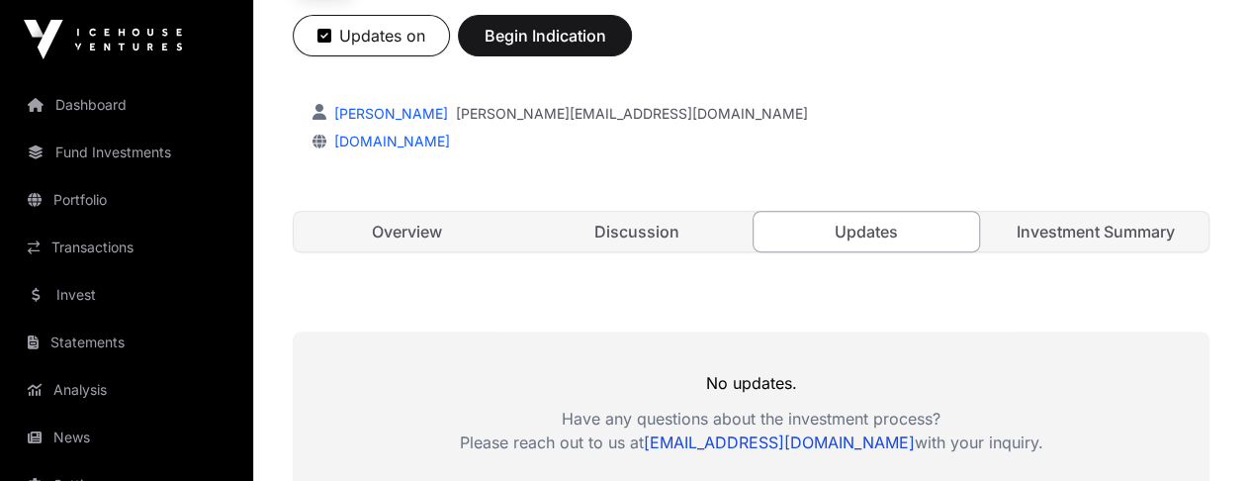
click at [609, 229] on link "Discussion" at bounding box center [635, 232] width 225 height 40
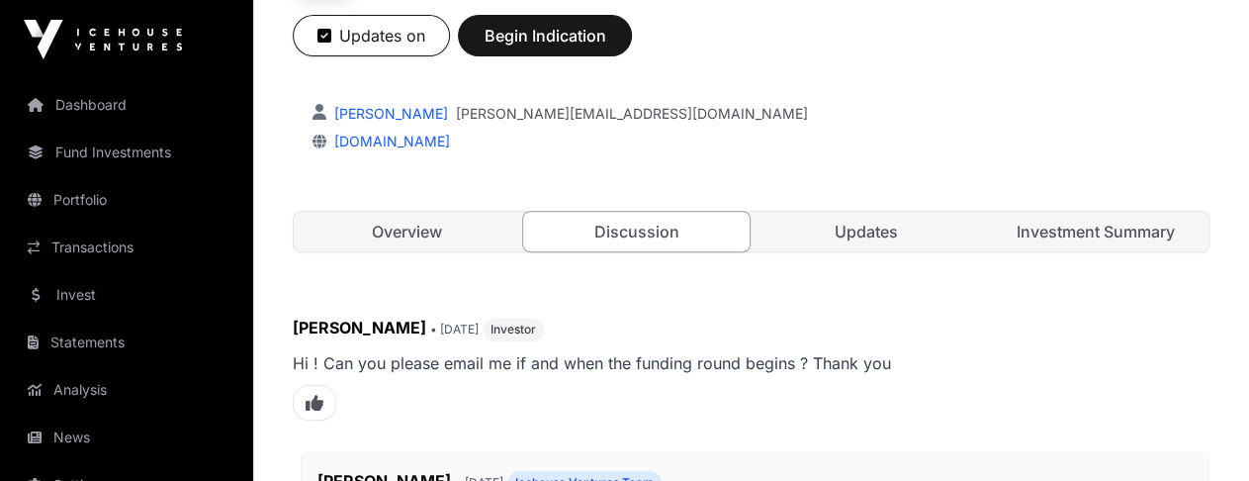
click at [414, 226] on link "Overview" at bounding box center [406, 232] width 225 height 40
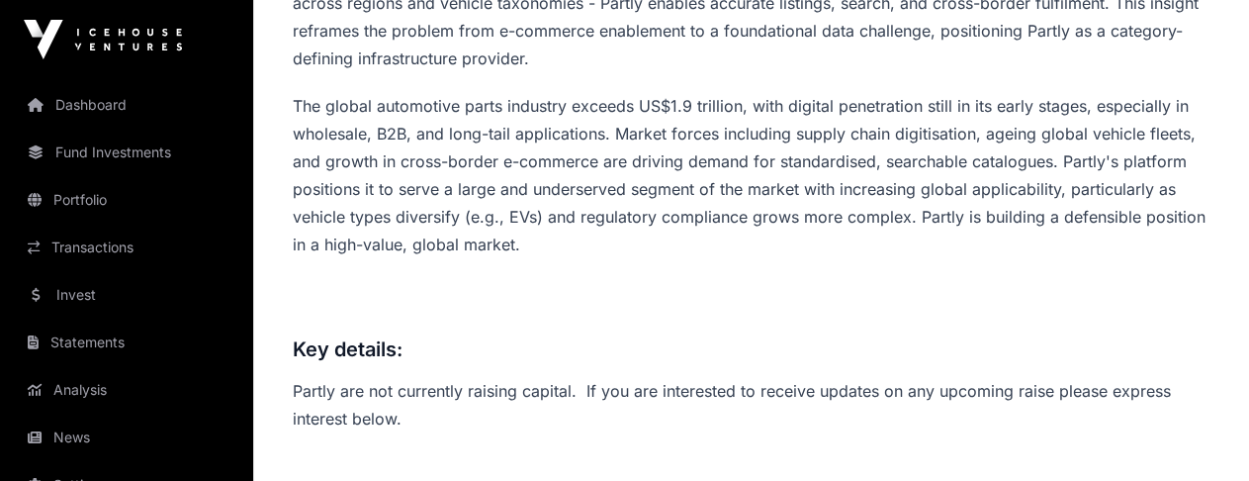
scroll to position [1285, 0]
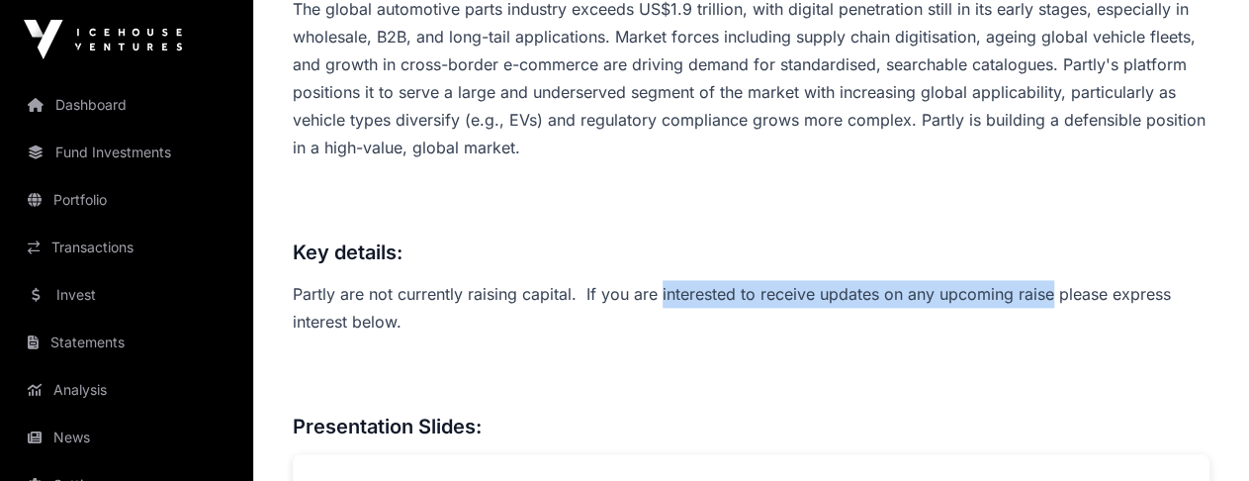
drag, startPoint x: 659, startPoint y: 290, endPoint x: 1053, endPoint y: 279, distance: 394.7
click at [1053, 280] on p "Partly are not currently raising capital. If you are interested to receive upda…" at bounding box center [751, 307] width 917 height 55
copy p "interested to receive updates on any upcoming raise"
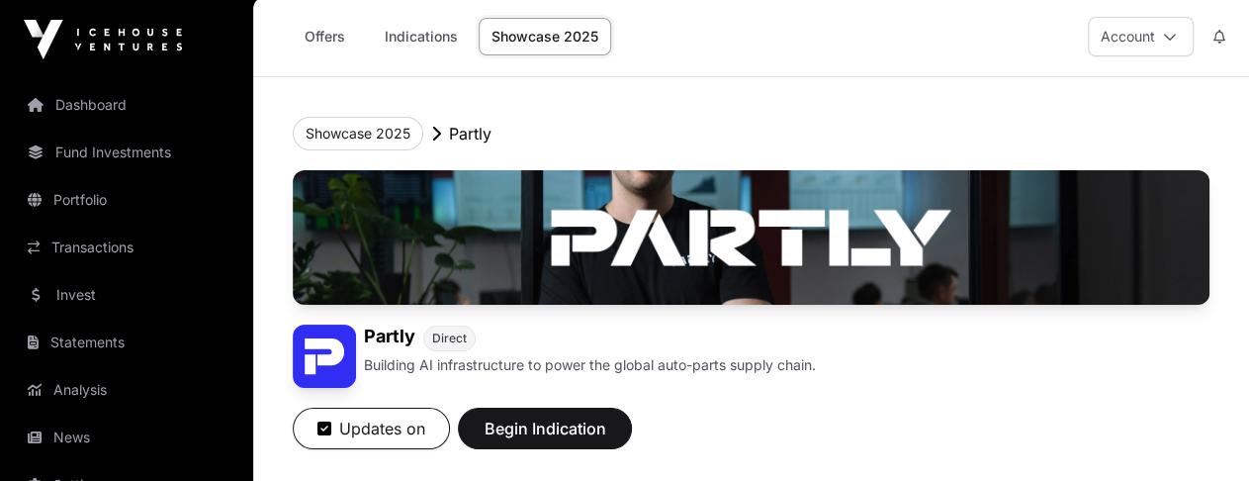
scroll to position [0, 0]
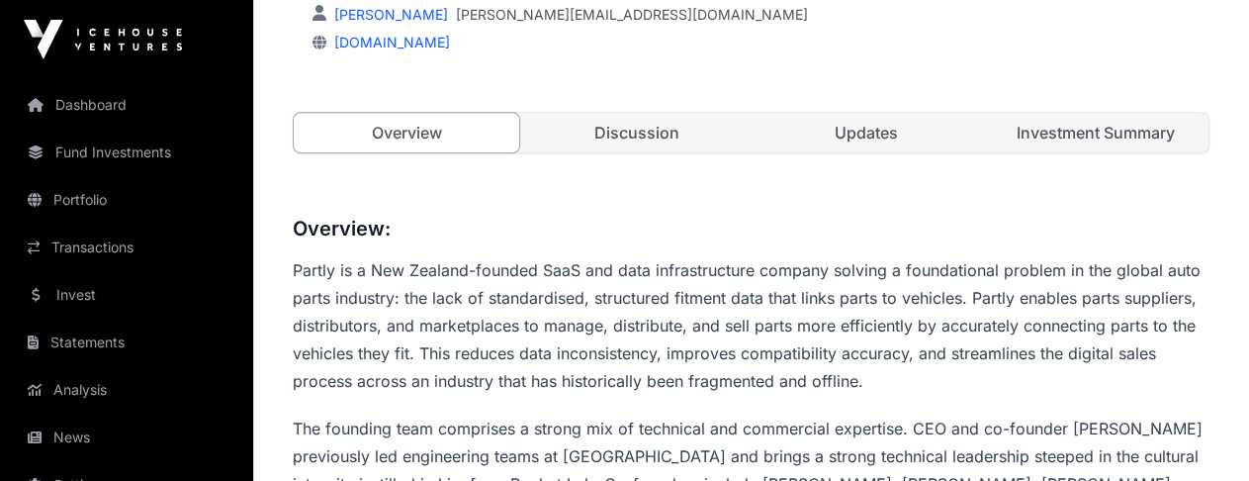
scroll to position [297, 0]
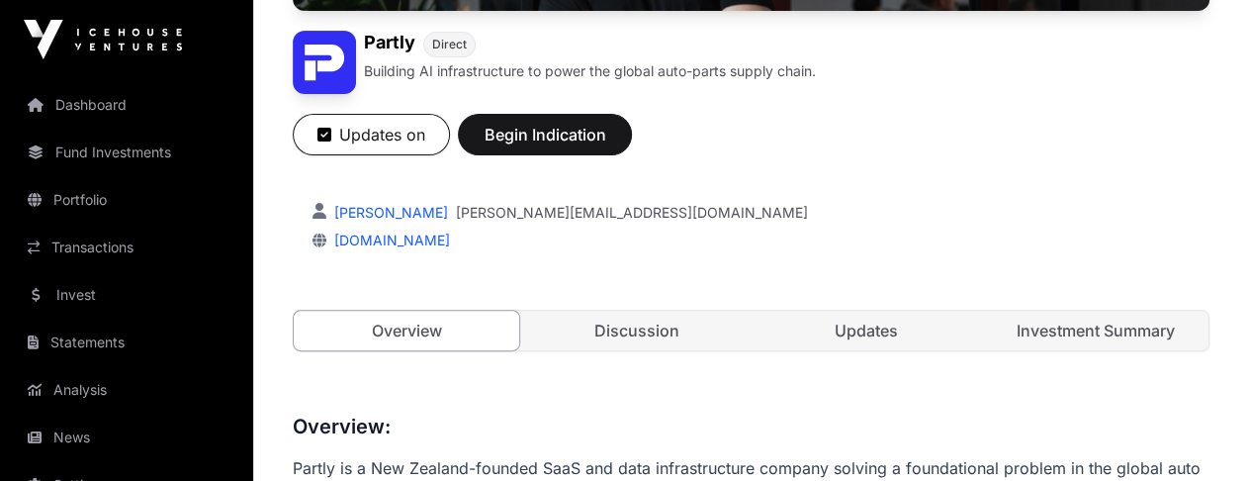
click at [611, 326] on link "Discussion" at bounding box center [635, 330] width 225 height 40
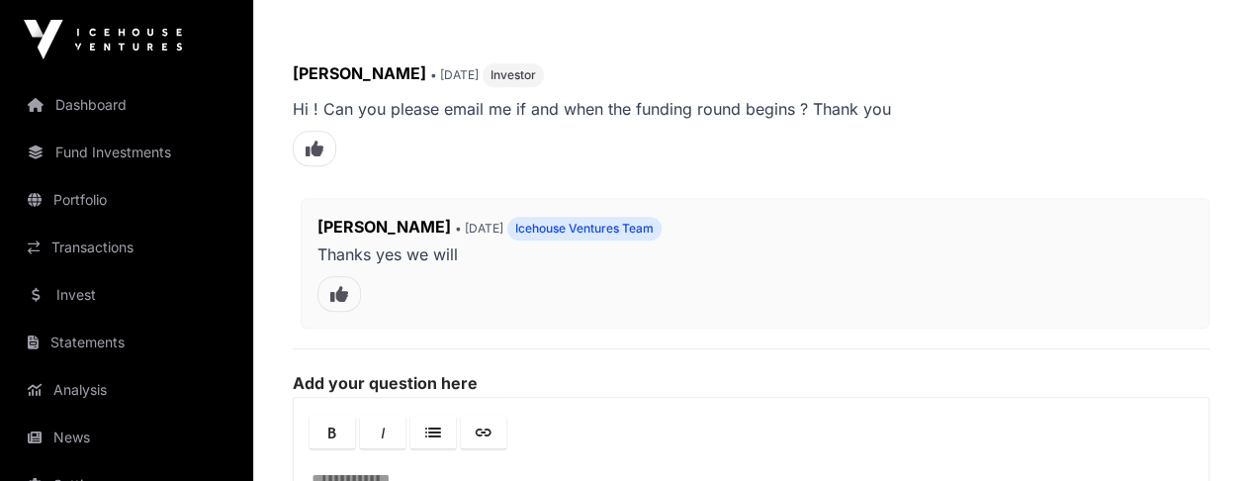
scroll to position [692, 0]
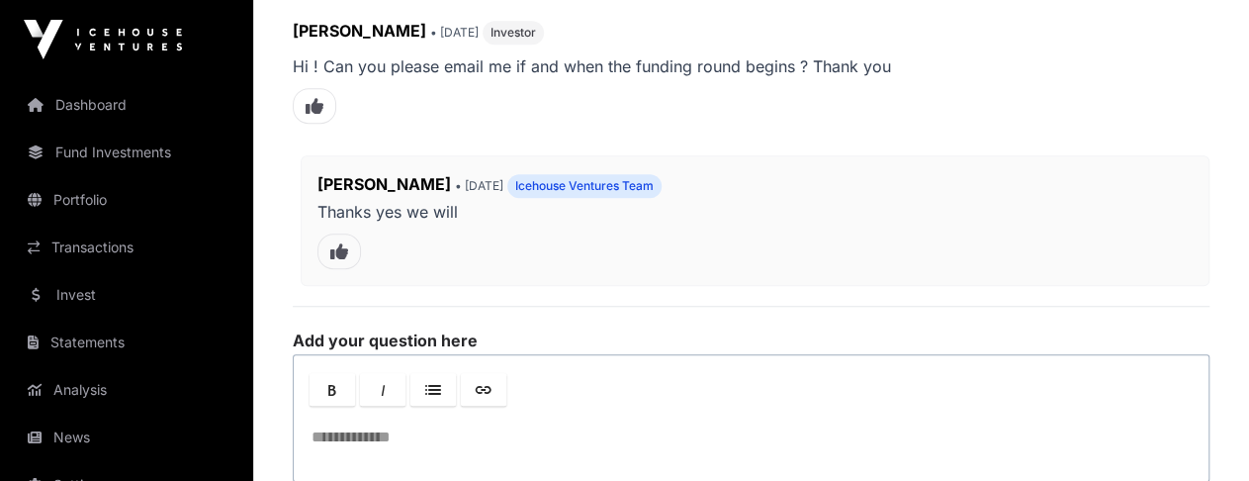
click at [370, 430] on div at bounding box center [751, 444] width 915 height 71
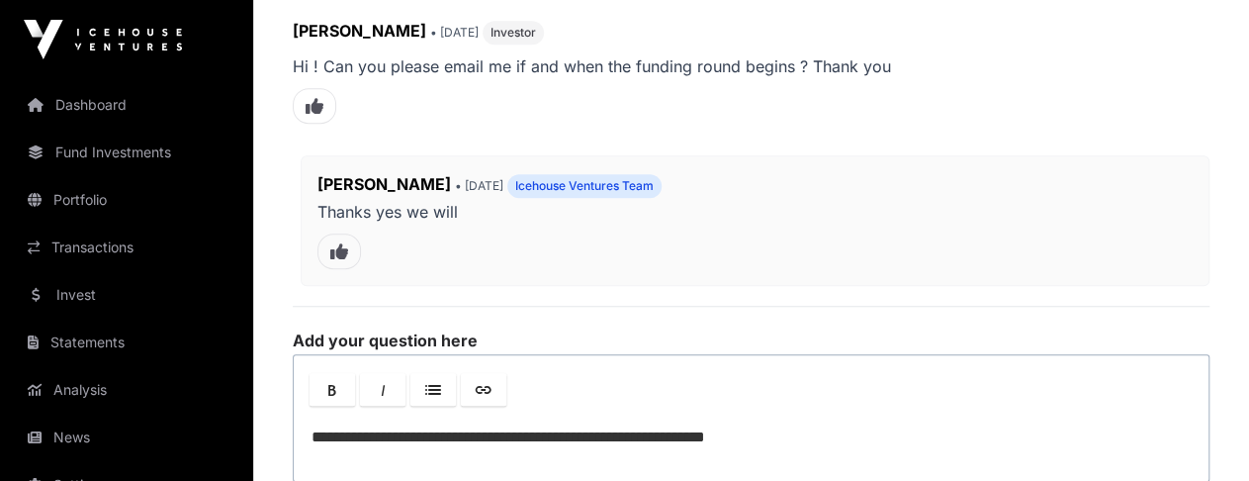
click at [486, 438] on p "**********" at bounding box center [750, 437] width 879 height 24
click at [795, 428] on p "**********" at bounding box center [750, 437] width 879 height 24
click at [426, 432] on p "**********" at bounding box center [750, 437] width 879 height 24
click at [711, 428] on p "**********" at bounding box center [750, 437] width 879 height 24
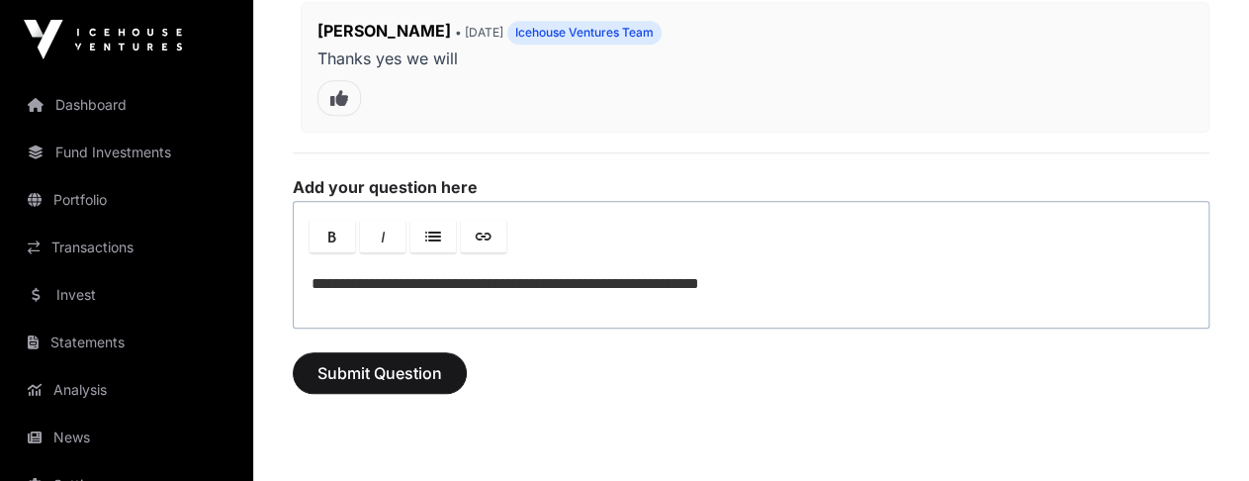
scroll to position [890, 0]
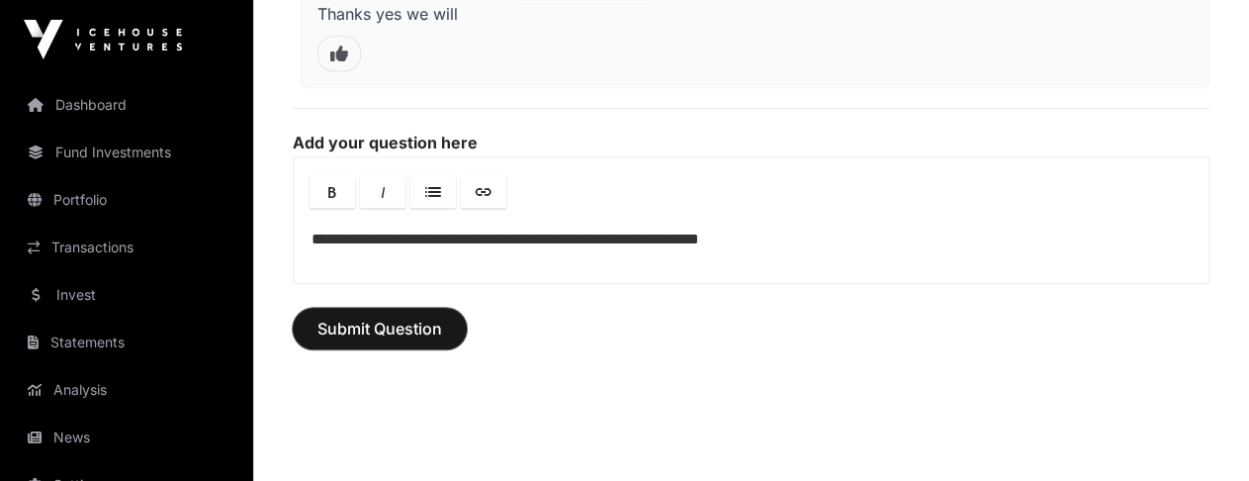
click at [382, 316] on span "Submit Question" at bounding box center [379, 328] width 125 height 24
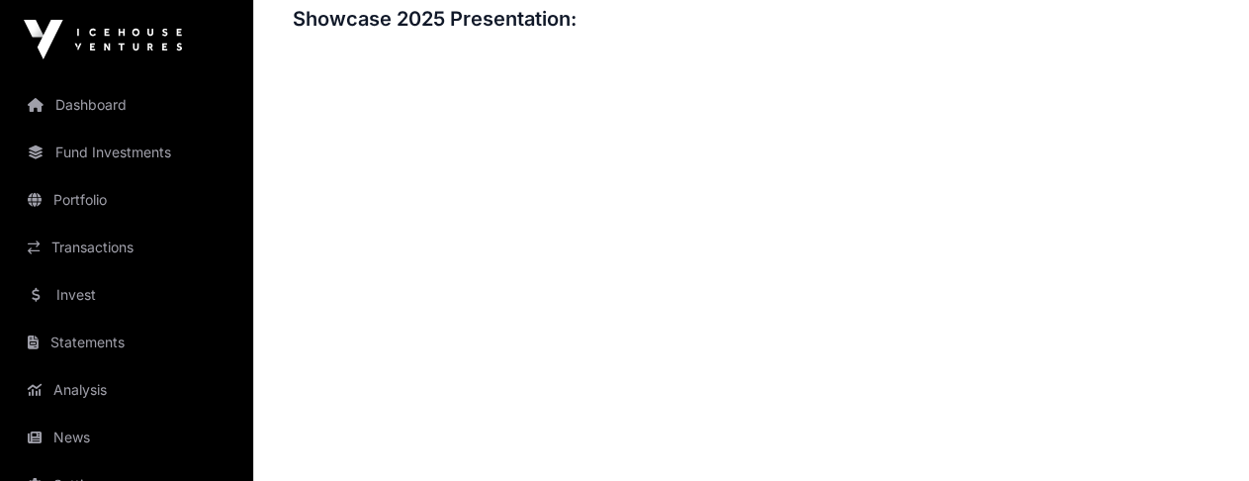
scroll to position [2077, 0]
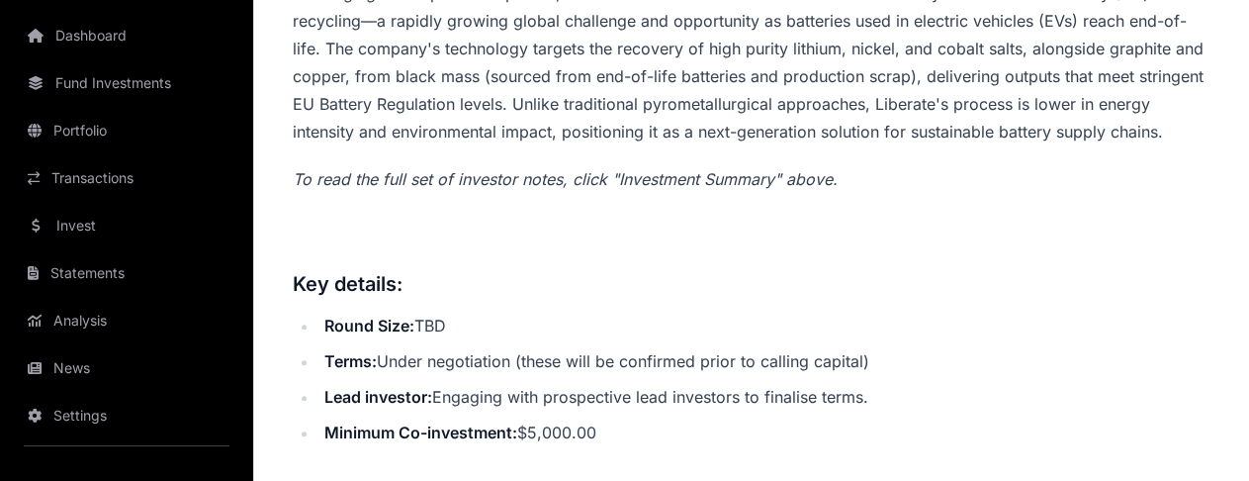
scroll to position [989, 0]
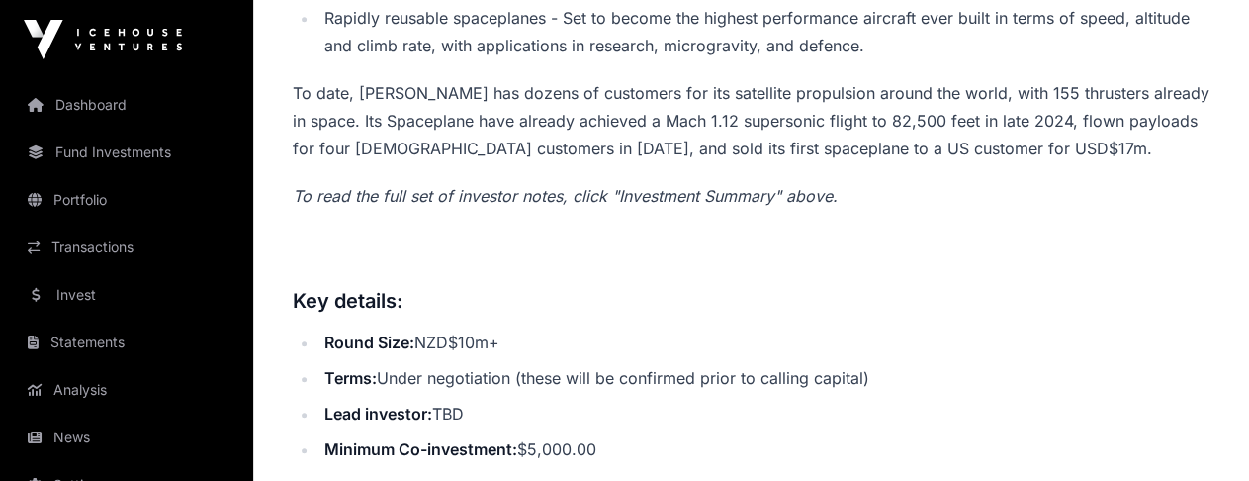
scroll to position [890, 0]
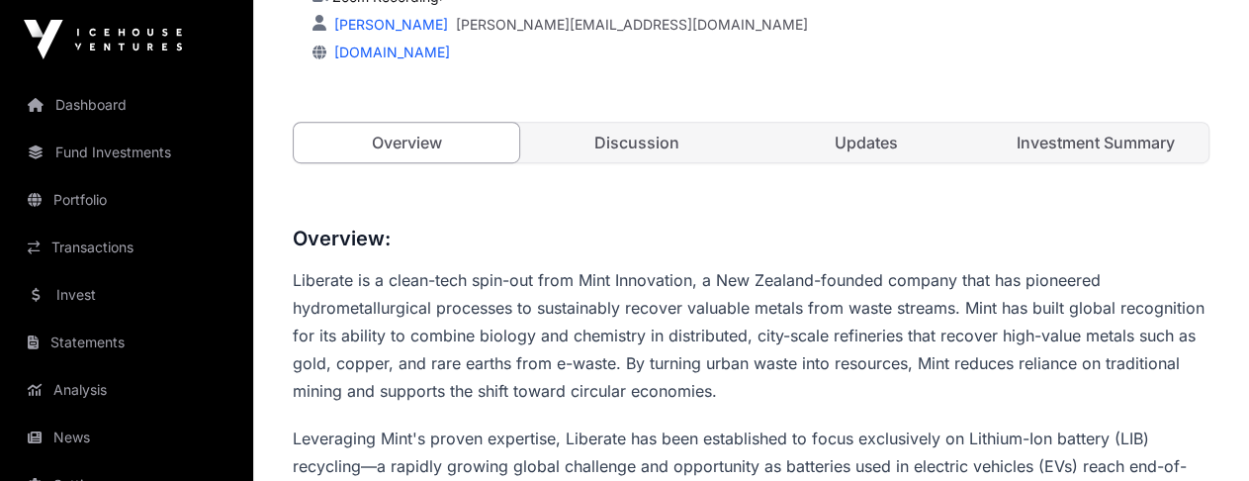
scroll to position [396, 0]
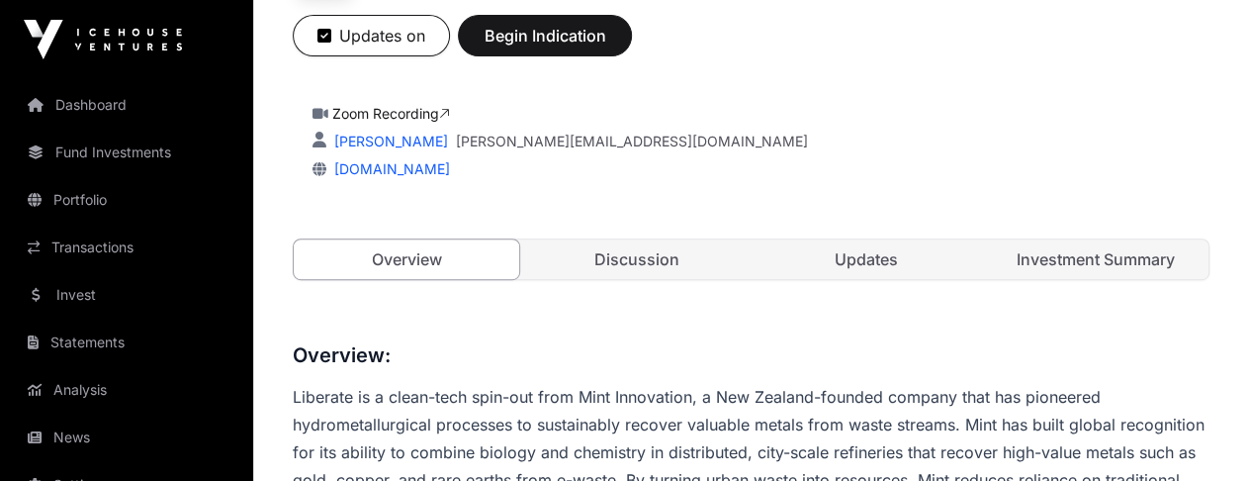
click at [1076, 258] on link "Investment Summary" at bounding box center [1095, 259] width 225 height 40
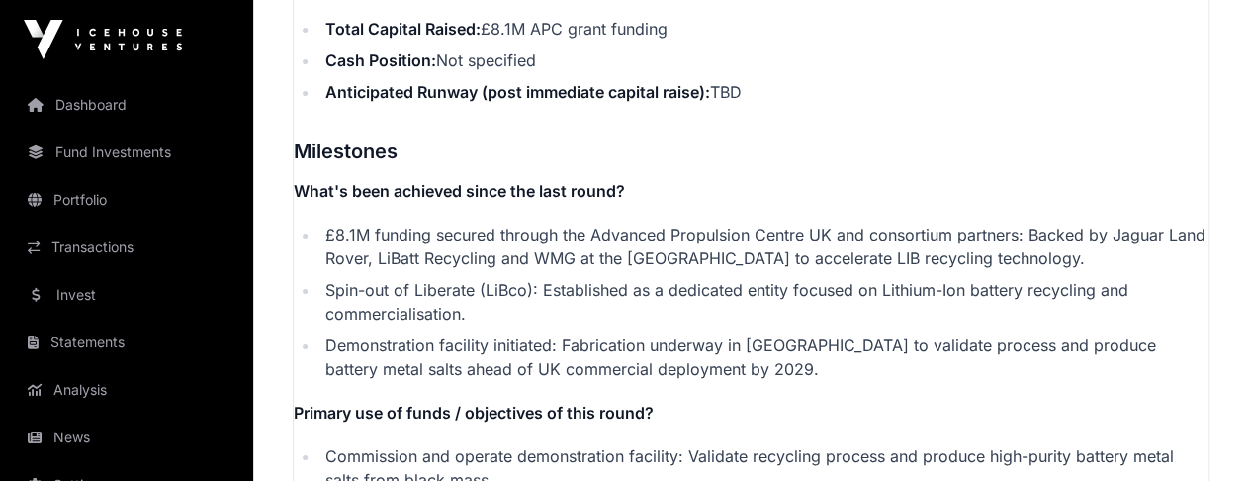
scroll to position [3343, 0]
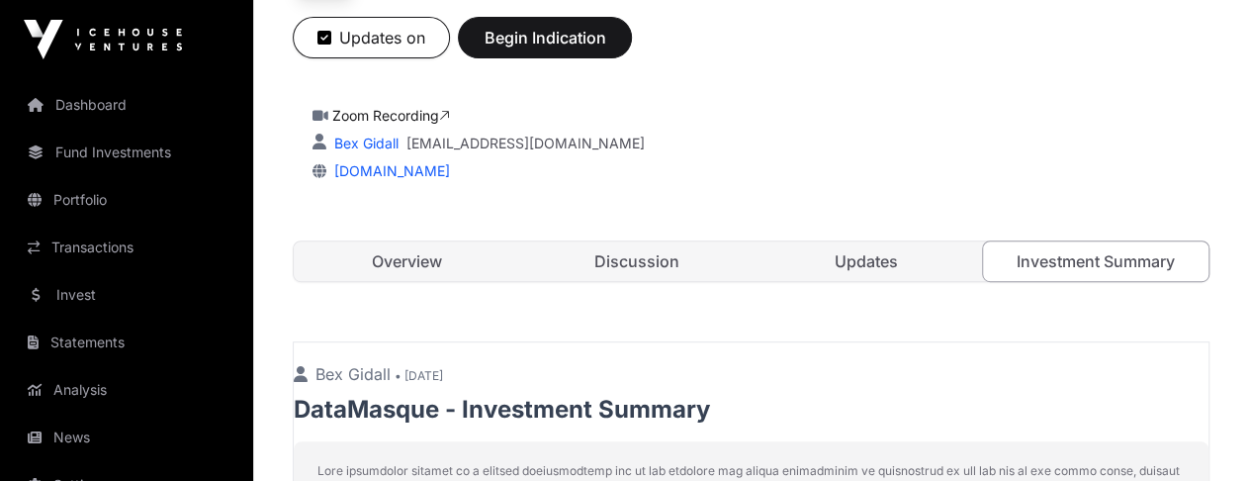
scroll to position [396, 0]
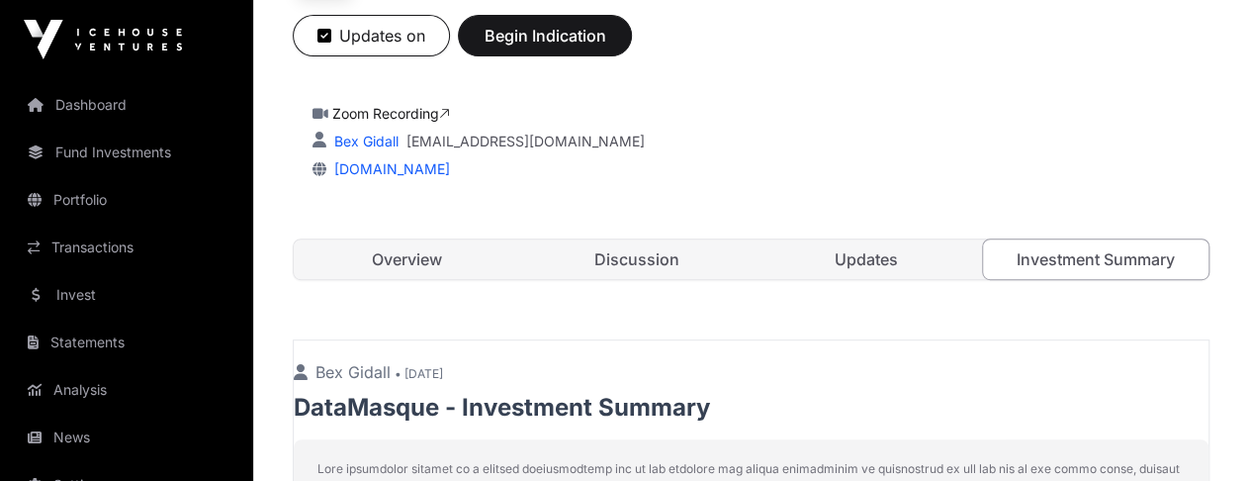
click at [866, 268] on link "Updates" at bounding box center [865, 259] width 225 height 40
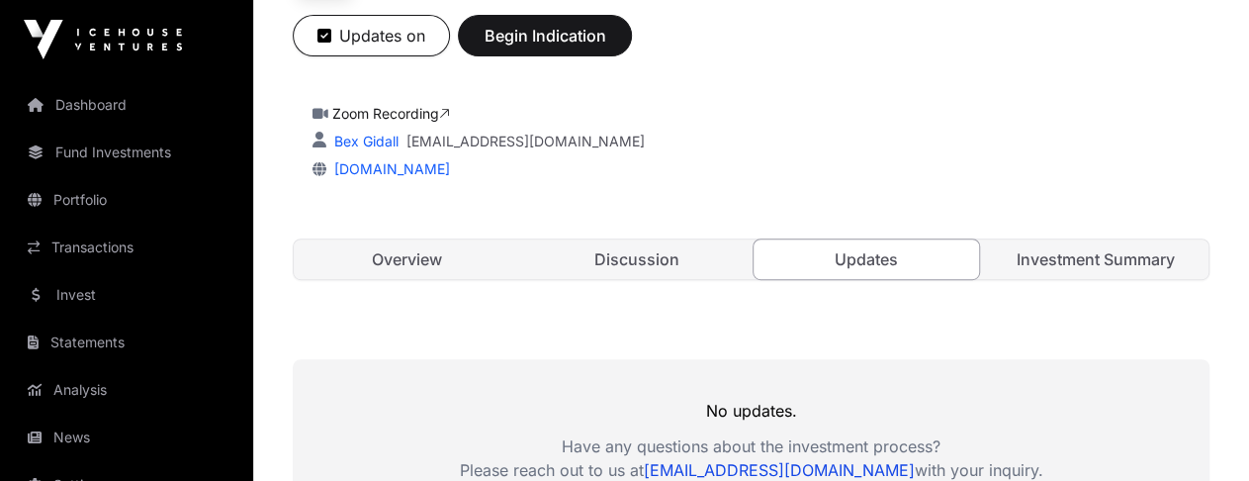
click at [633, 248] on link "Discussion" at bounding box center [635, 259] width 225 height 40
